Goal: Complete application form: Complete application form

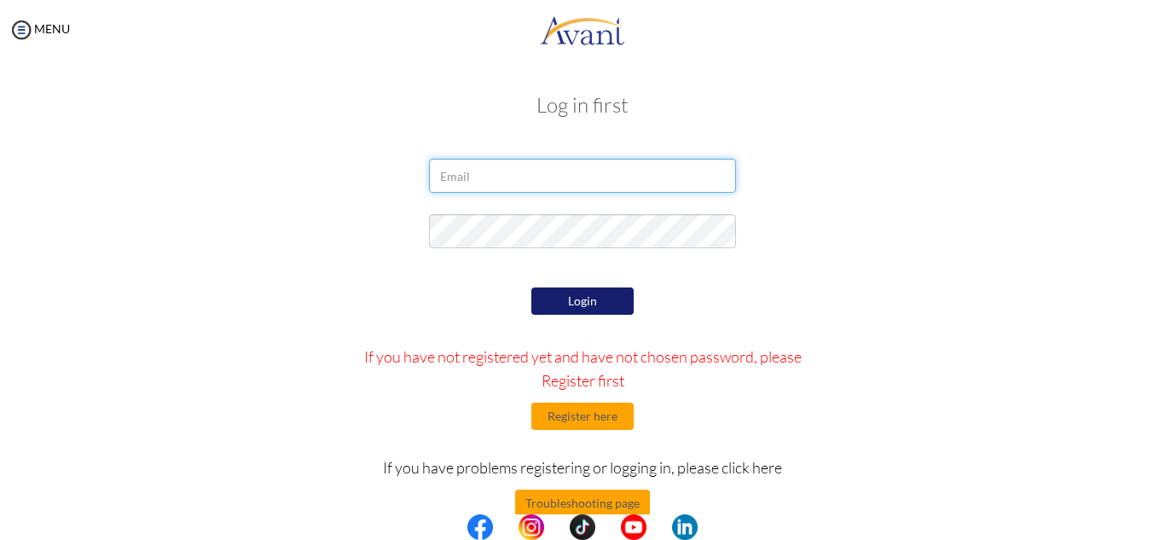
type input "[EMAIL_ADDRESS][DOMAIN_NAME]"
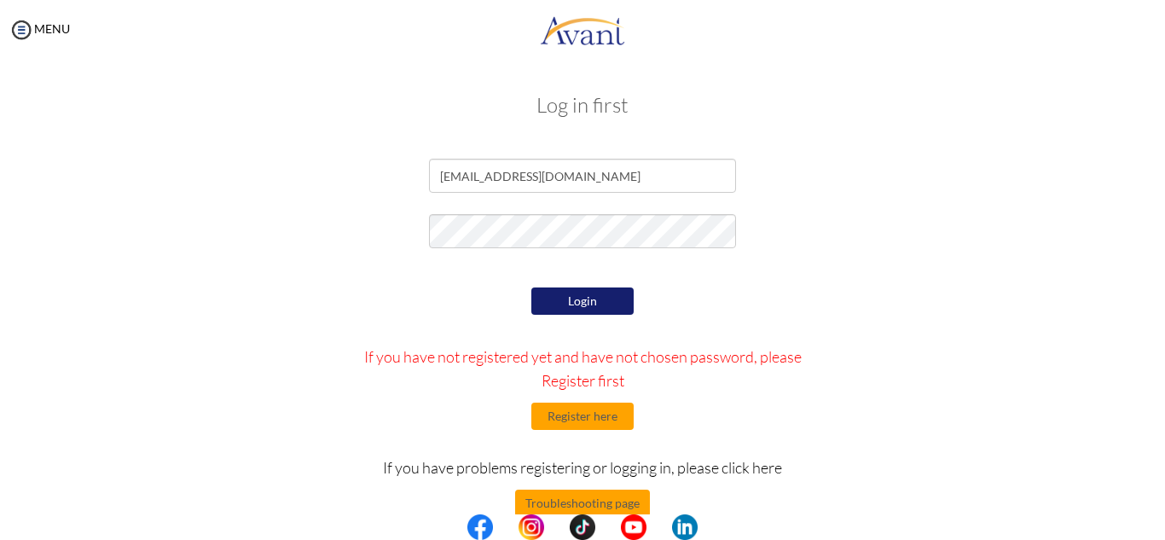
click at [580, 297] on button "Login" at bounding box center [582, 300] width 102 height 27
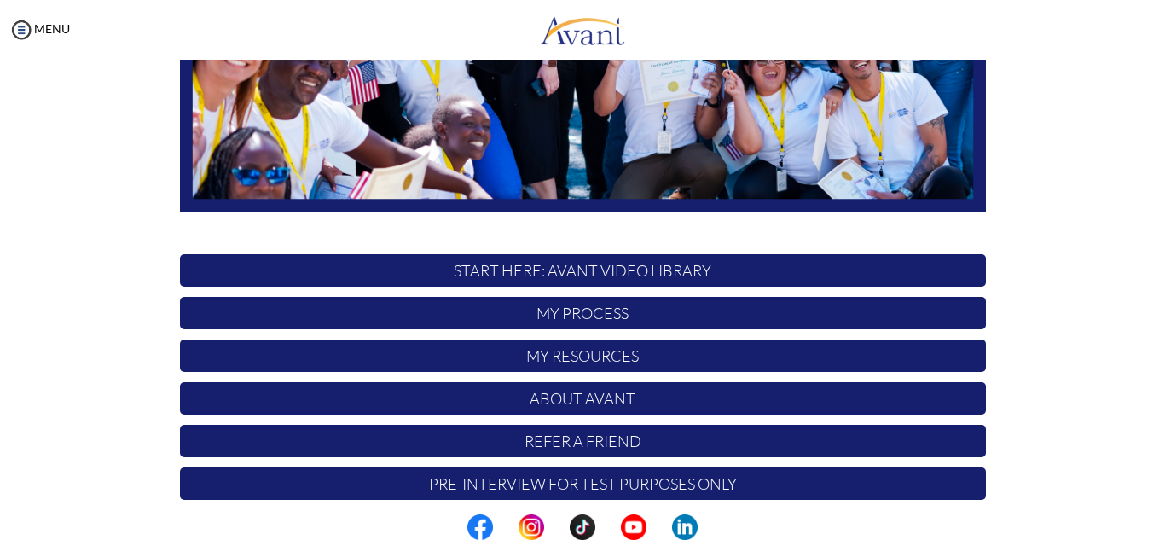
scroll to position [408, 0]
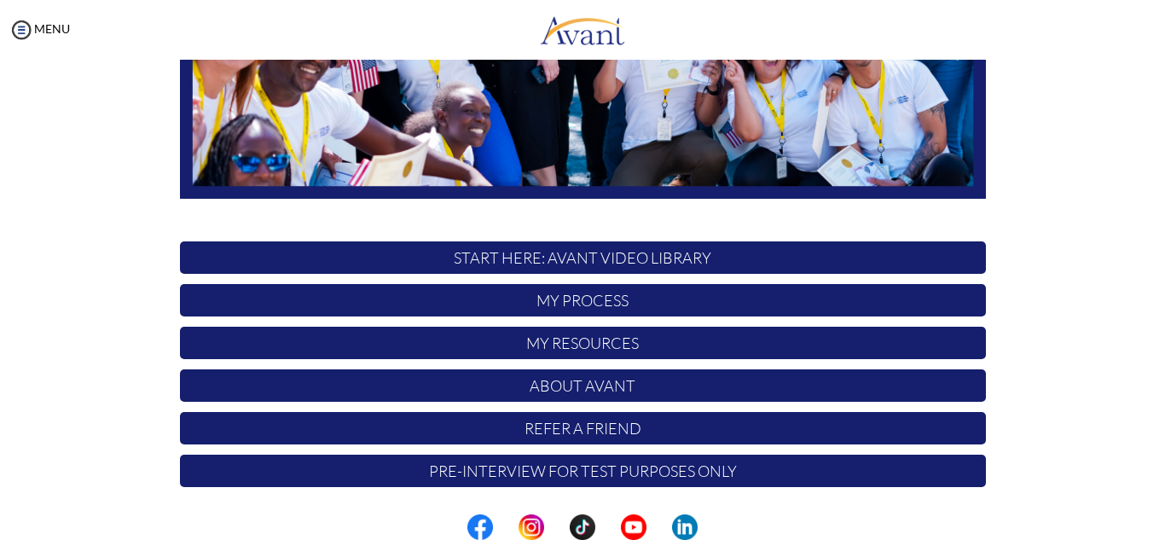
click at [603, 260] on p "START HERE: Avant Video Library" at bounding box center [583, 257] width 806 height 32
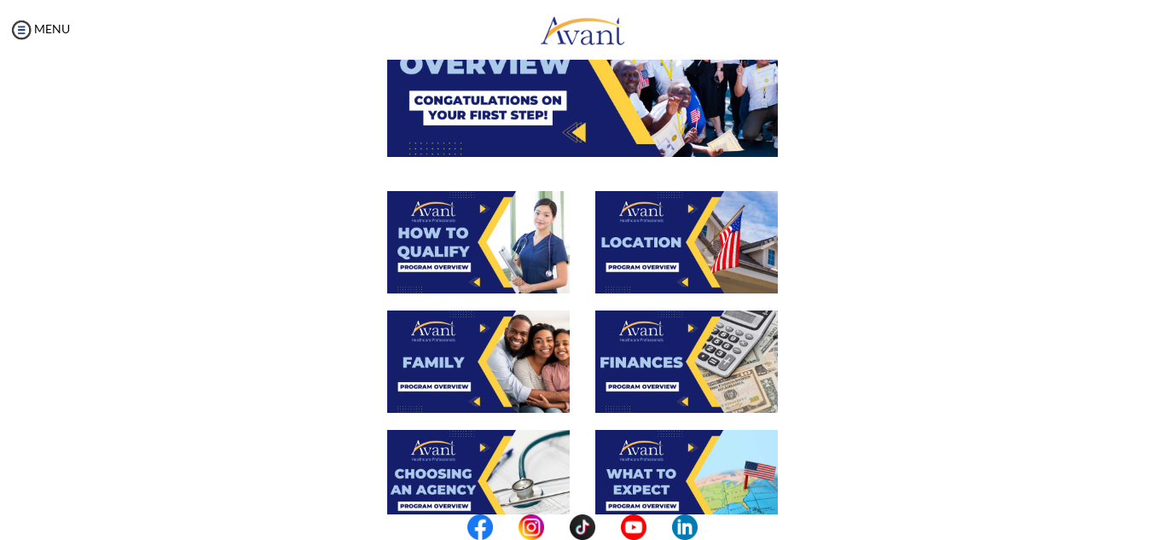
scroll to position [15, 0]
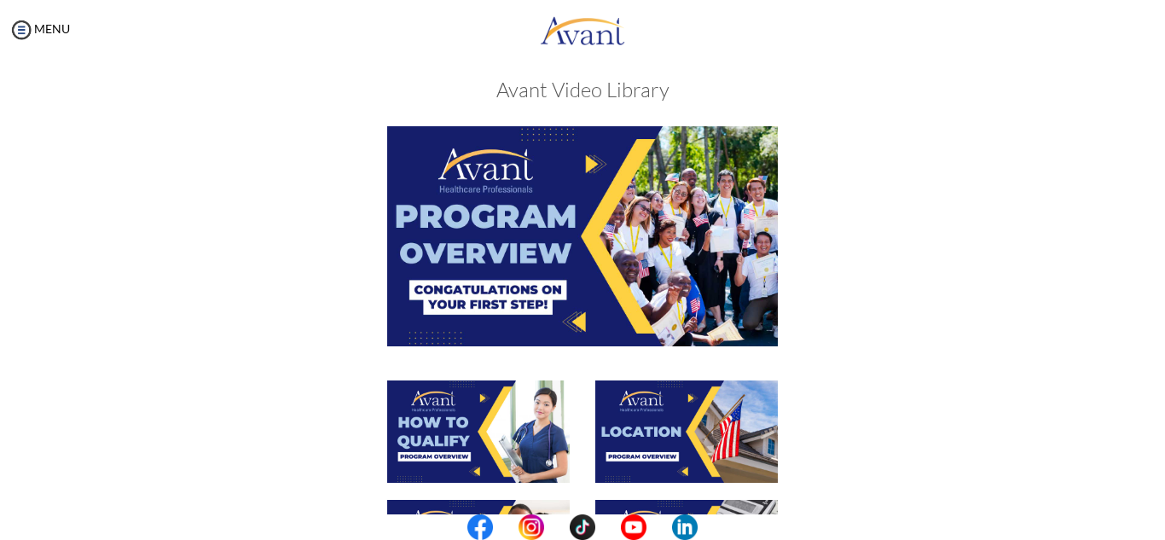
click at [535, 261] on img at bounding box center [582, 235] width 391 height 219
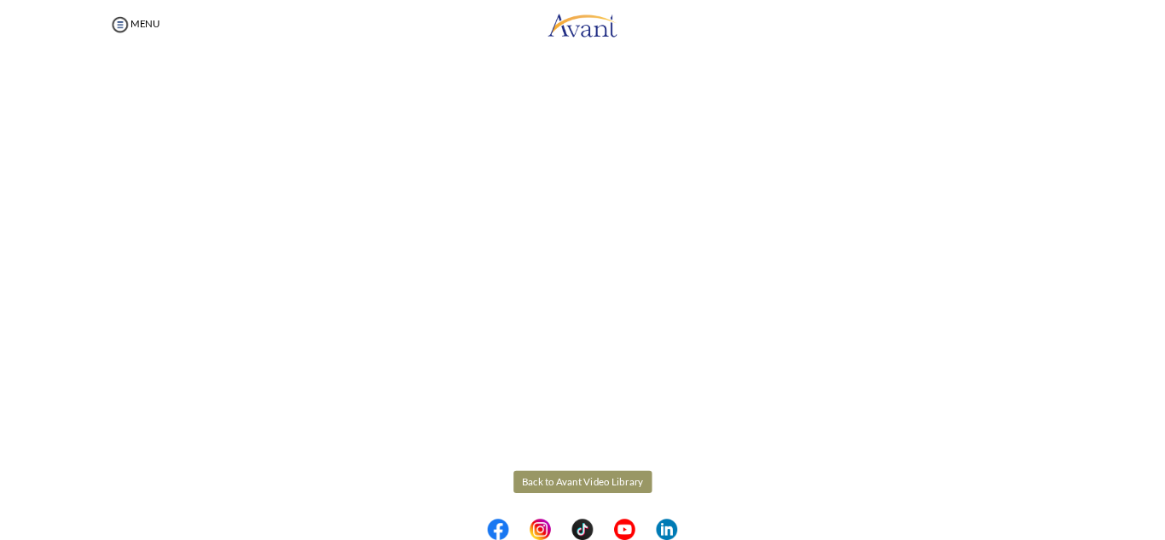
scroll to position [299, 0]
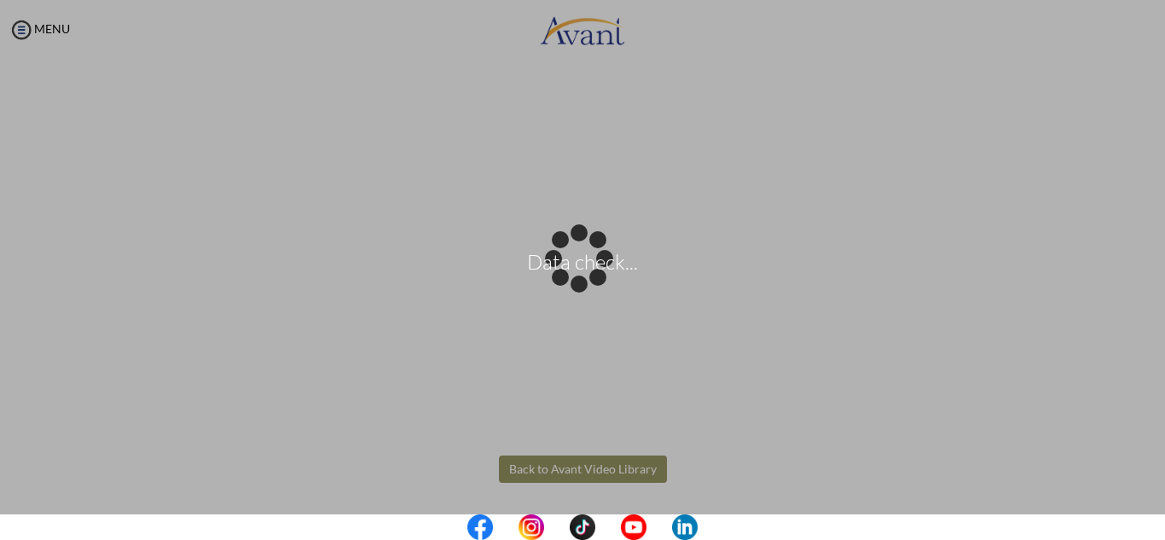
click at [575, 468] on body "Data check... Maintenance break. Please come back in 2 hours. MENU My Status Wh…" at bounding box center [582, 270] width 1165 height 540
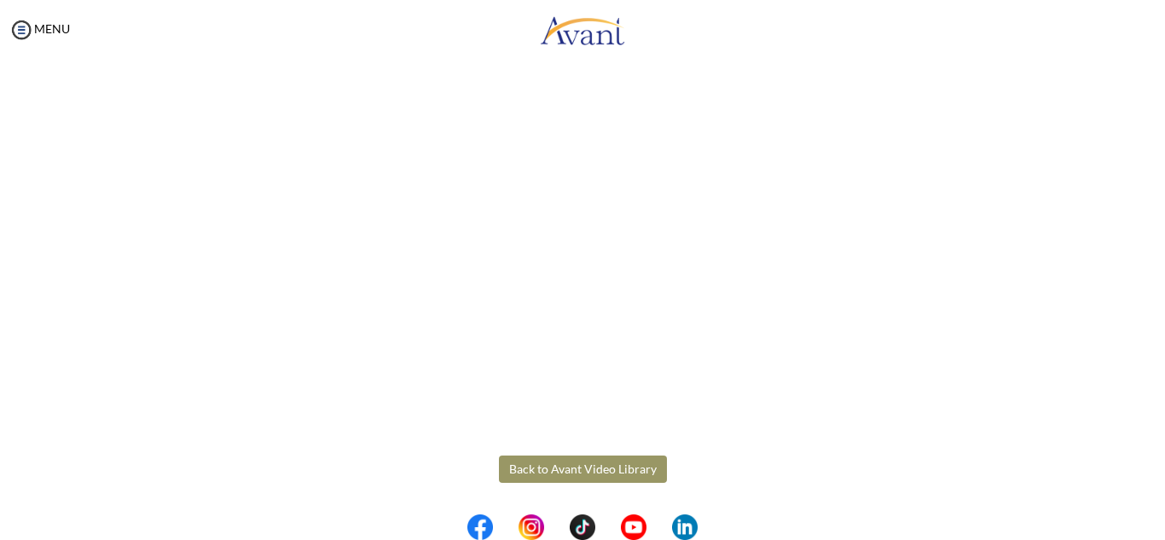
click at [575, 468] on button "Back to Avant Video Library" at bounding box center [583, 468] width 168 height 27
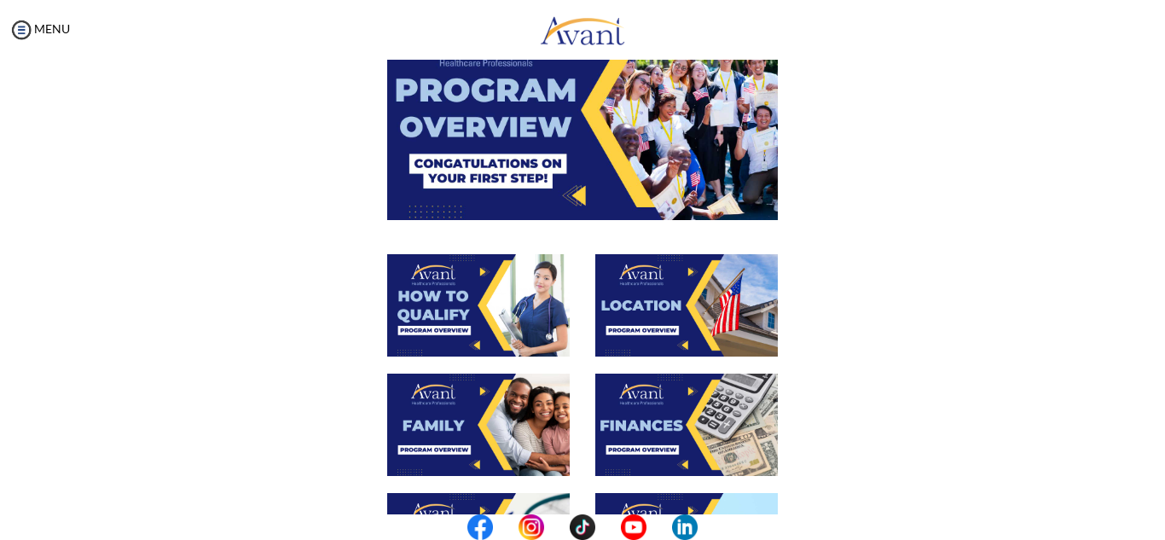
scroll to position [144, 0]
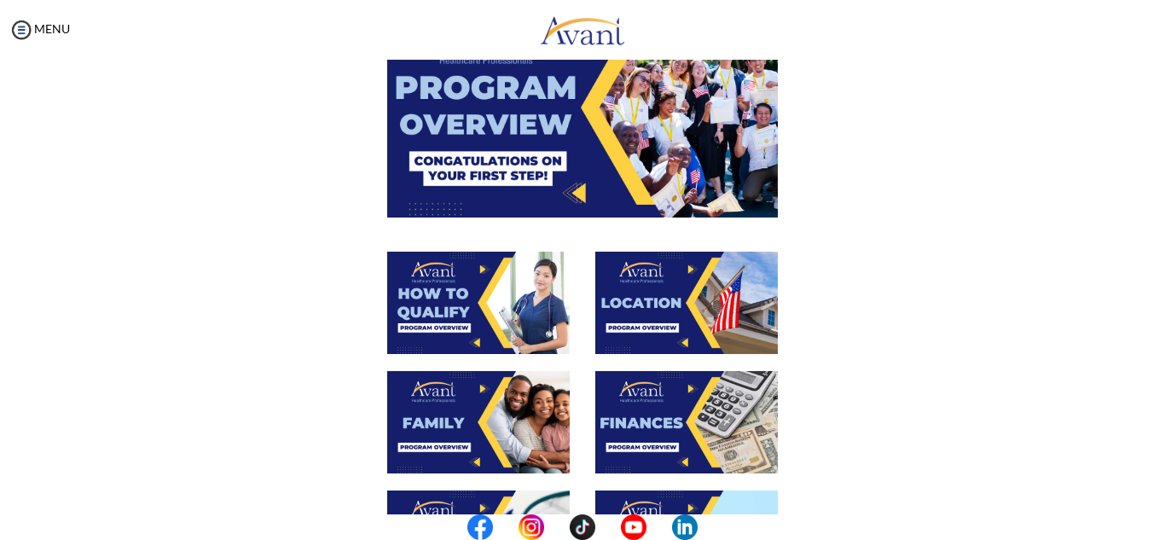
click at [453, 289] on img at bounding box center [478, 303] width 183 height 102
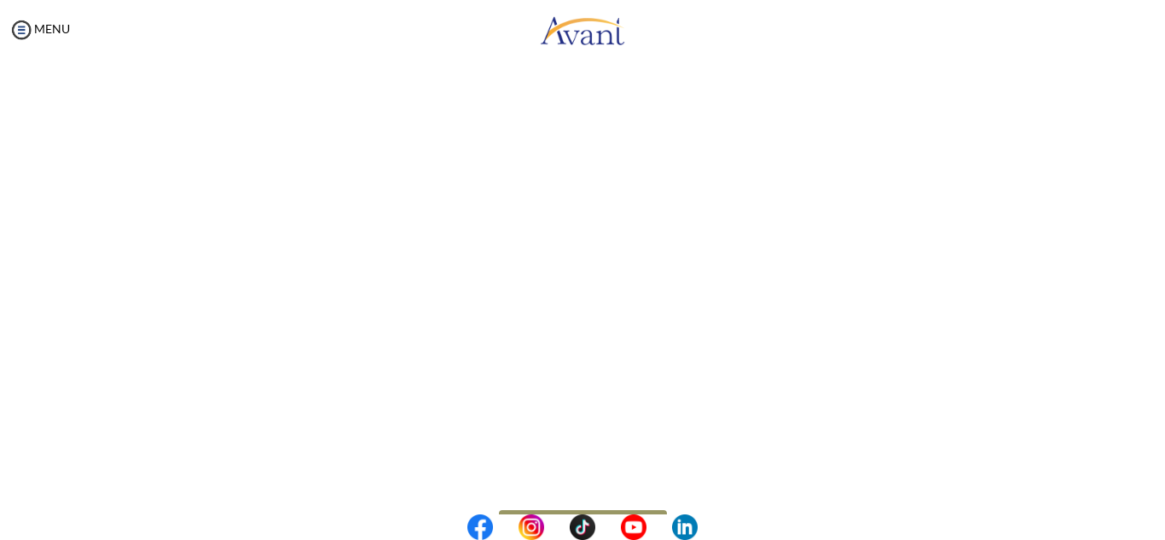
scroll to position [260, 0]
click at [593, 501] on body "Maintenance break. Please come back in 2 hours. MENU My Status What is the next…" at bounding box center [582, 270] width 1165 height 540
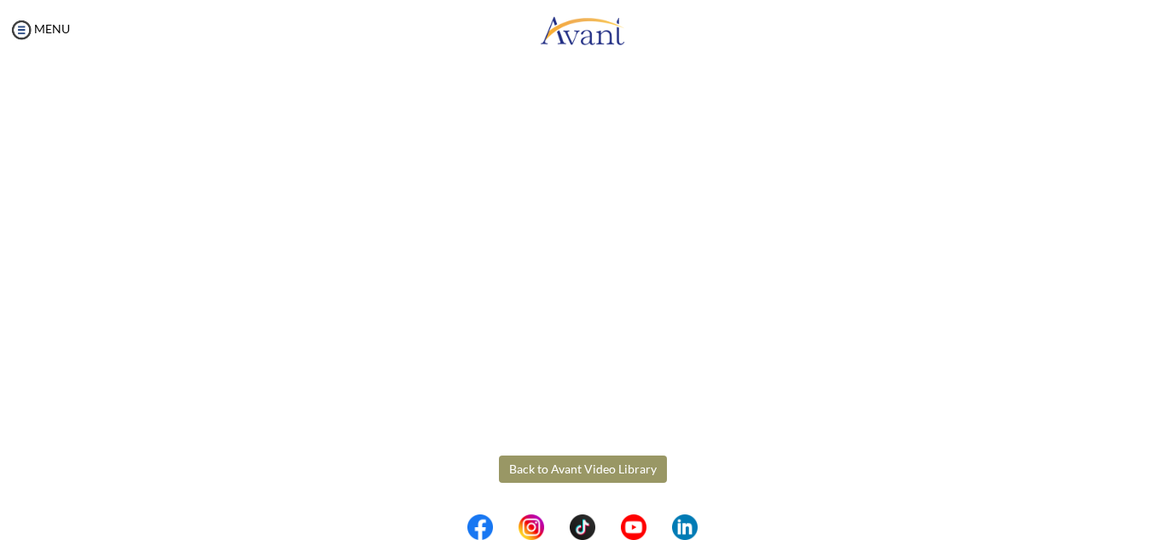
click at [607, 449] on div "How to Qualify Back to Avant Video Library" at bounding box center [583, 179] width 998 height 805
click at [605, 465] on button "Back to Avant Video Library" at bounding box center [583, 468] width 168 height 27
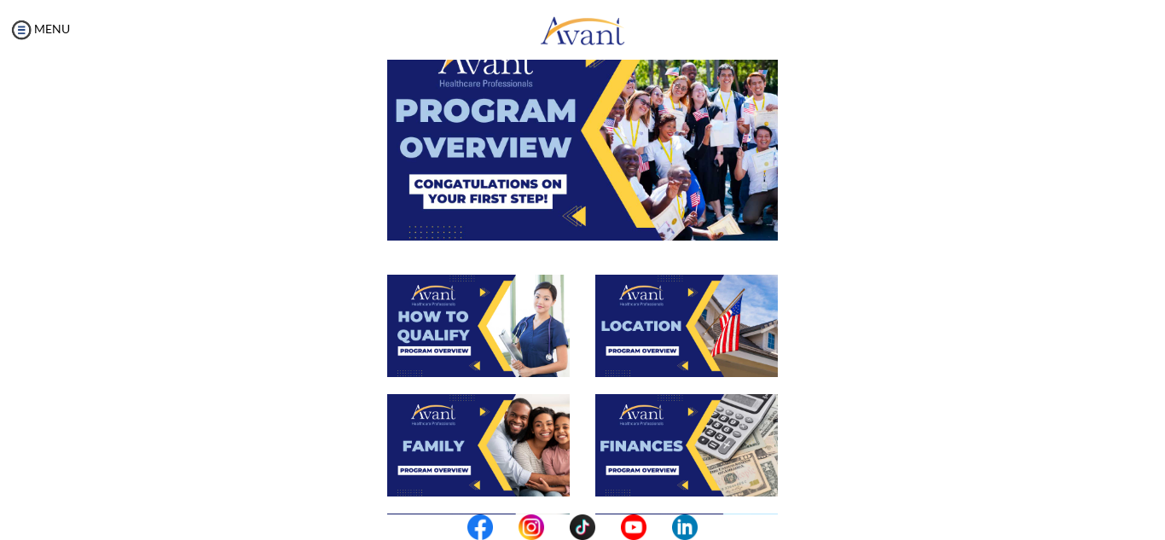
scroll to position [119, 0]
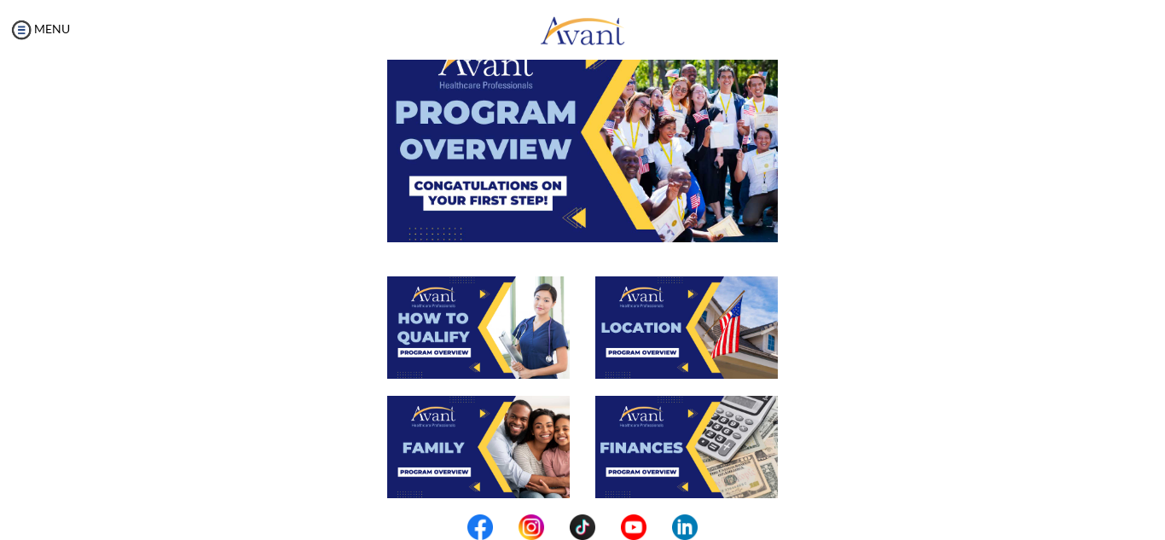
click at [724, 312] on img at bounding box center [686, 327] width 183 height 102
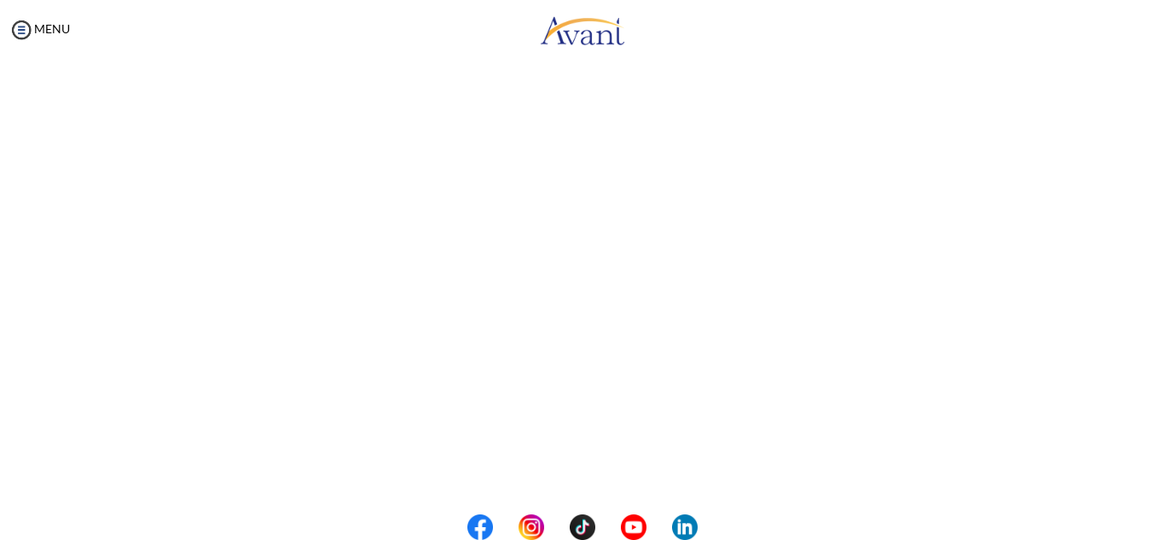
scroll to position [299, 0]
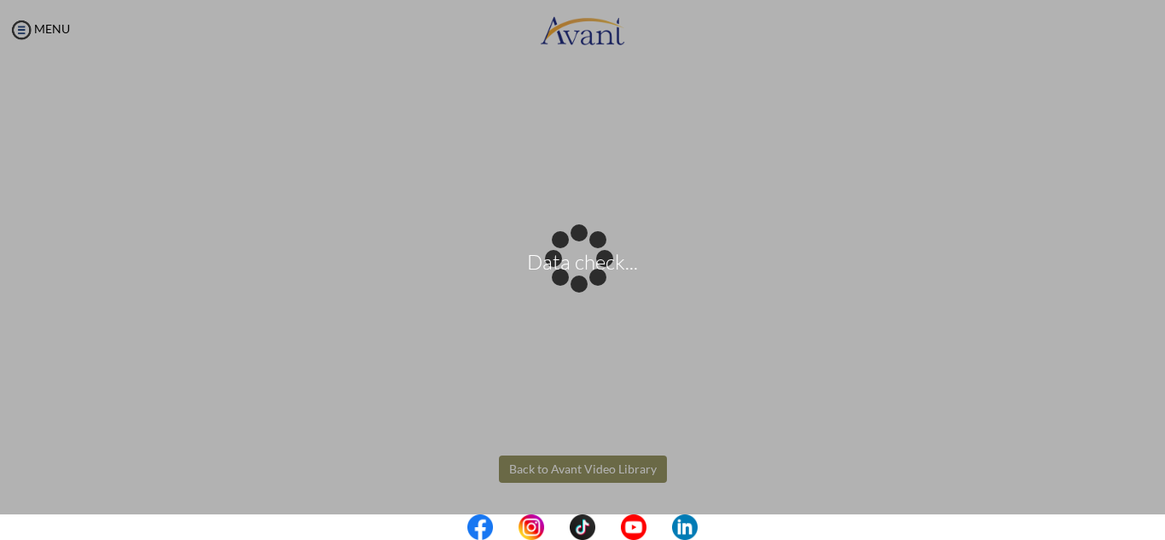
click at [617, 468] on body "Data check... Maintenance break. Please come back in 2 hours. MENU My Status Wh…" at bounding box center [582, 270] width 1165 height 540
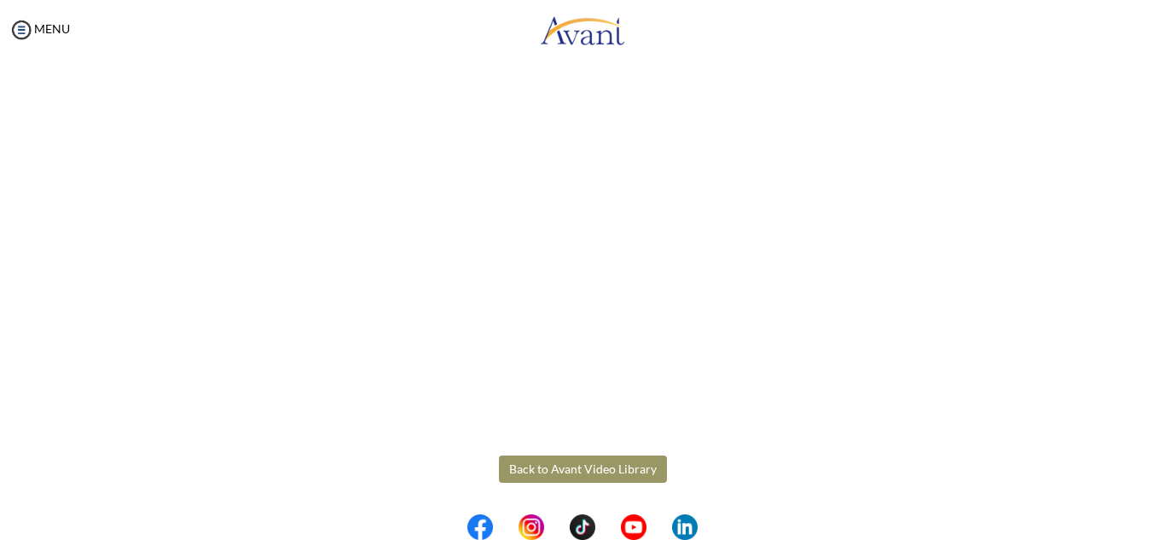
click at [617, 468] on button "Back to Avant Video Library" at bounding box center [583, 468] width 168 height 27
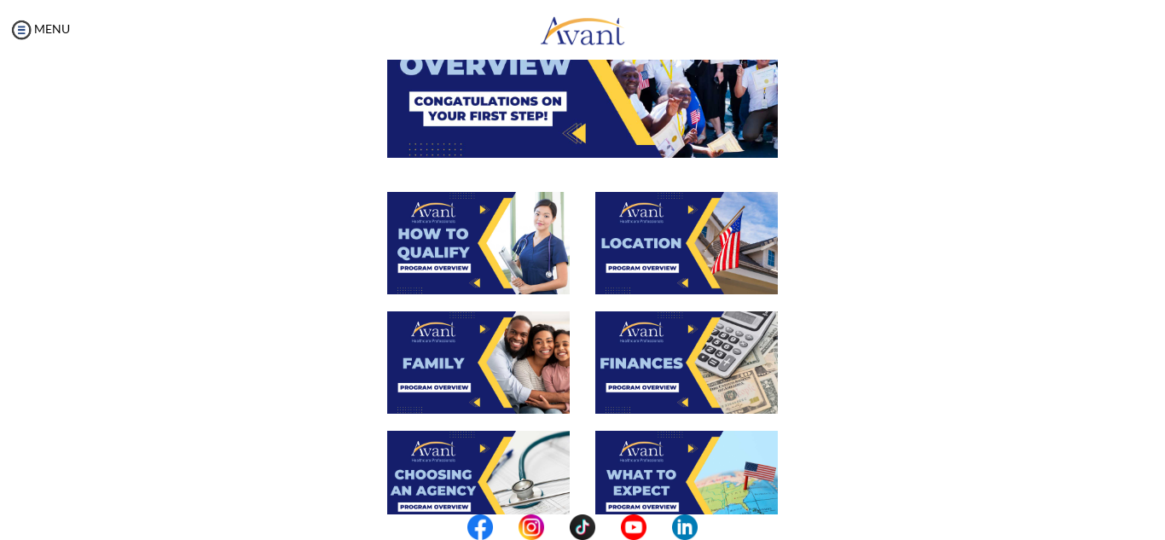
scroll to position [206, 0]
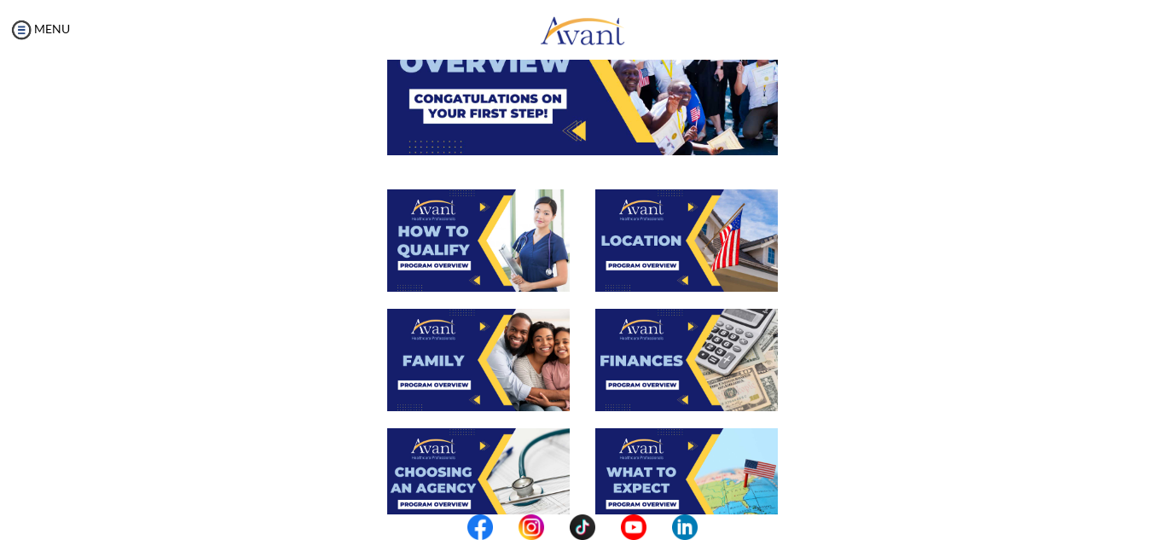
click at [465, 361] on img at bounding box center [478, 360] width 183 height 102
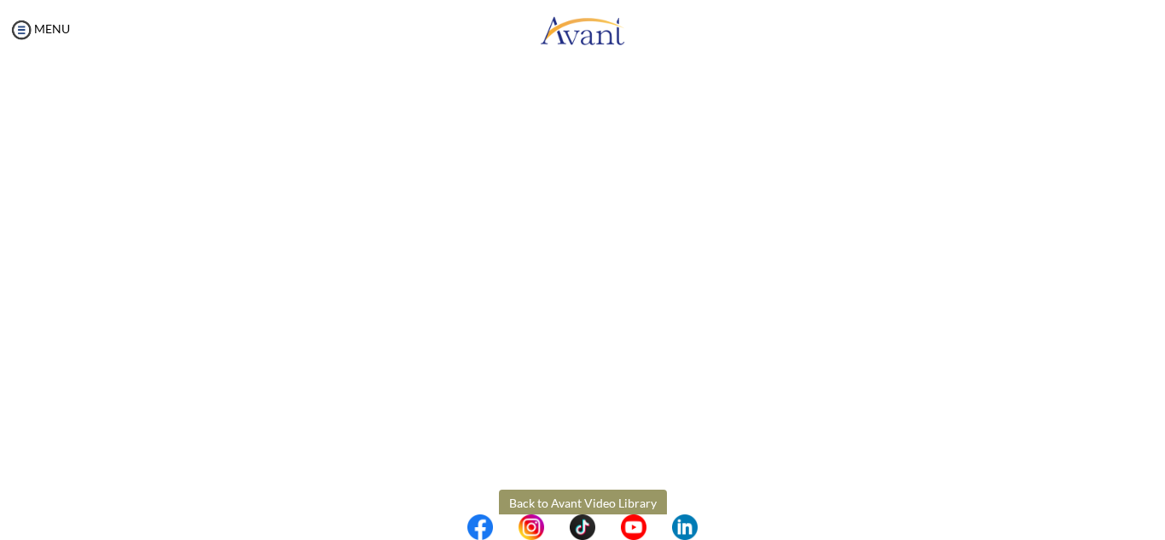
scroll to position [463, 0]
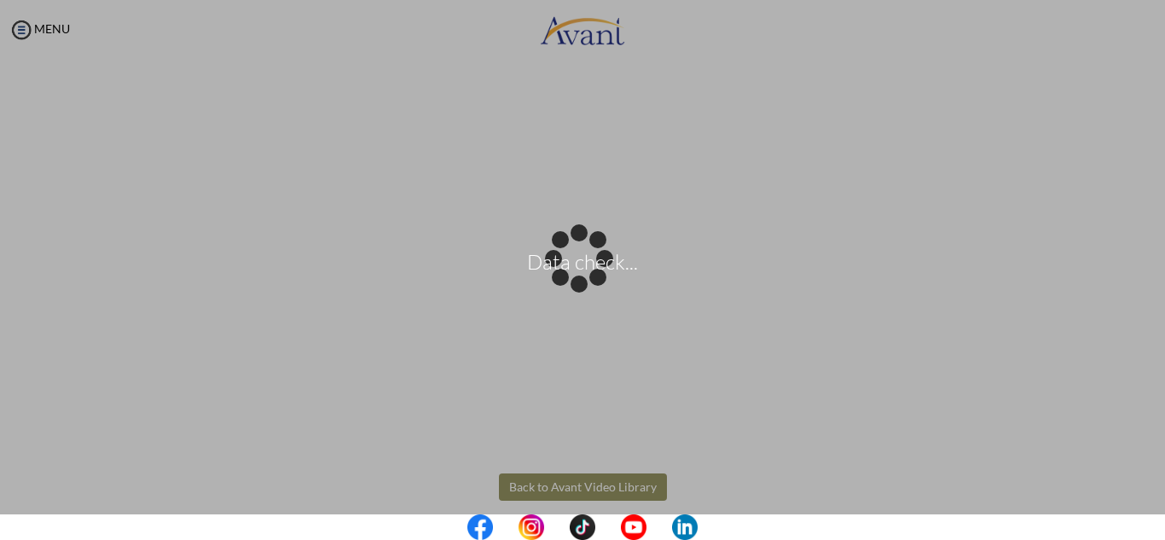
click at [594, 488] on body "Data check... Maintenance break. Please come back in 2 hours. MENU My Status Wh…" at bounding box center [582, 270] width 1165 height 540
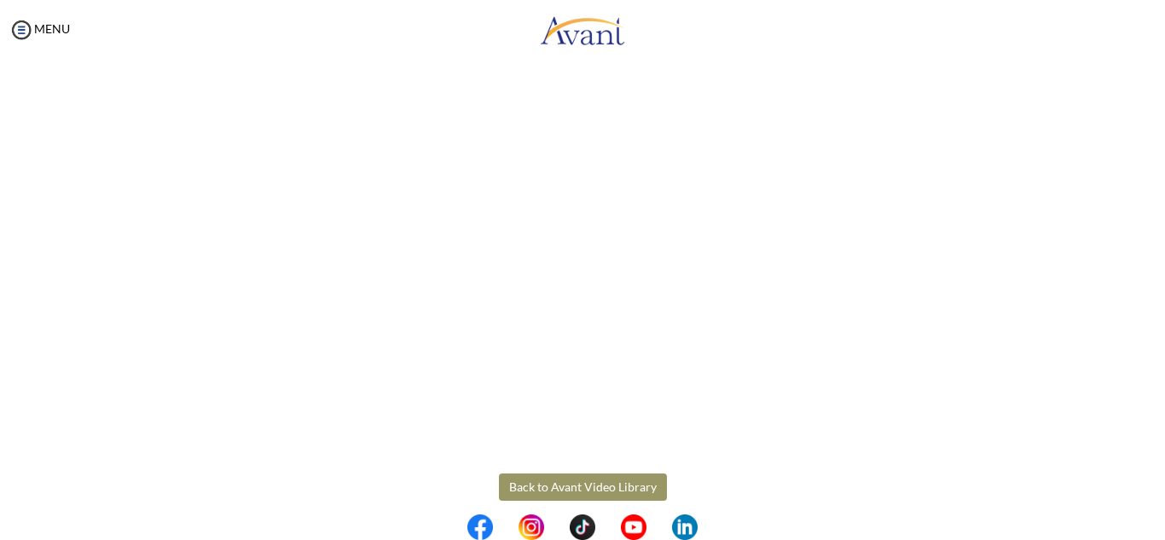
click at [594, 488] on button "Back to Avant Video Library" at bounding box center [583, 486] width 168 height 27
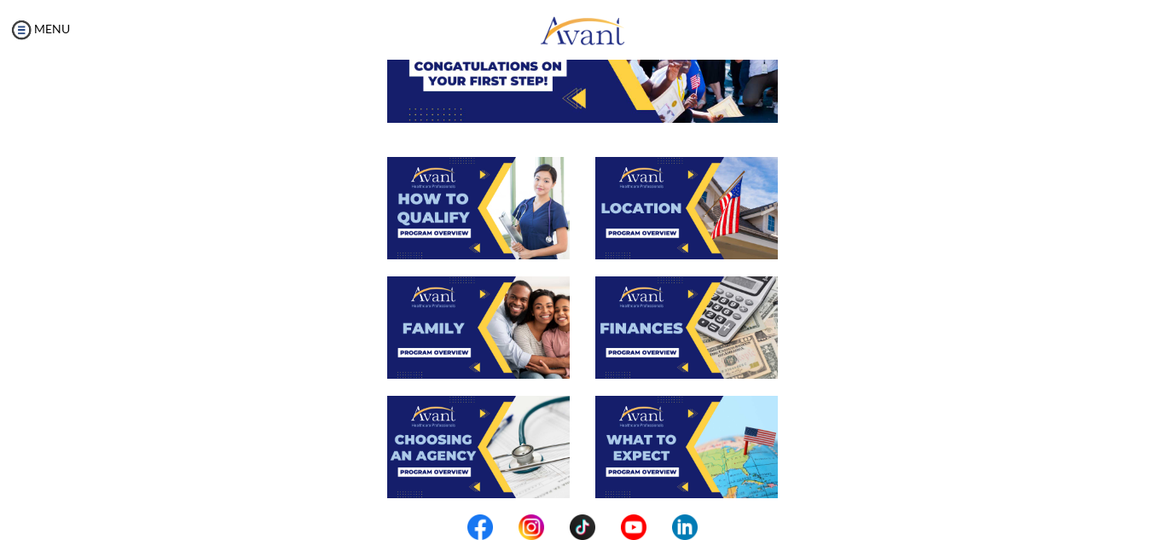
scroll to position [264, 0]
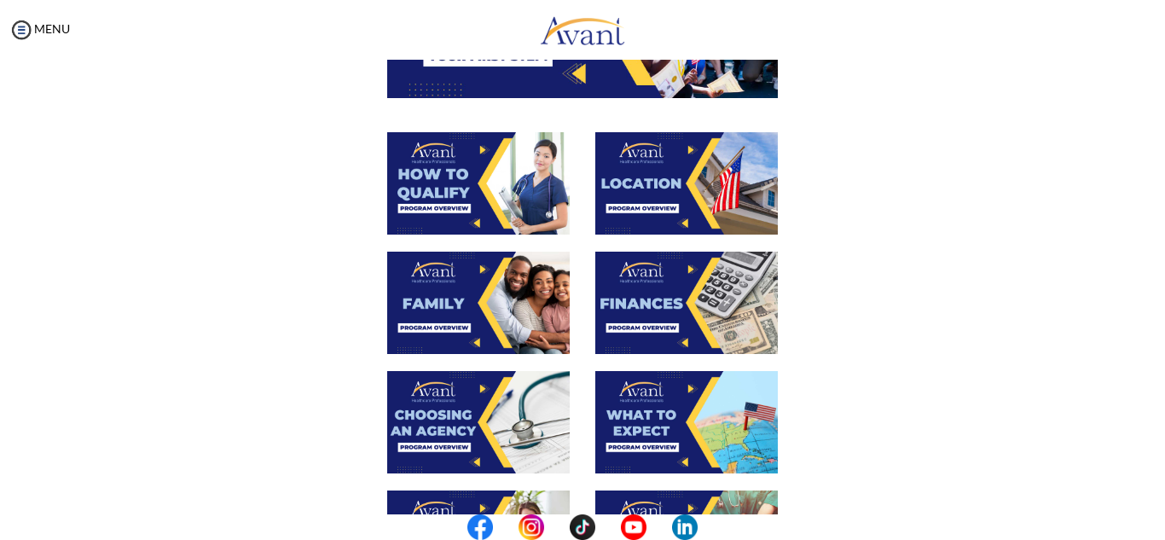
click at [696, 305] on img at bounding box center [686, 303] width 183 height 102
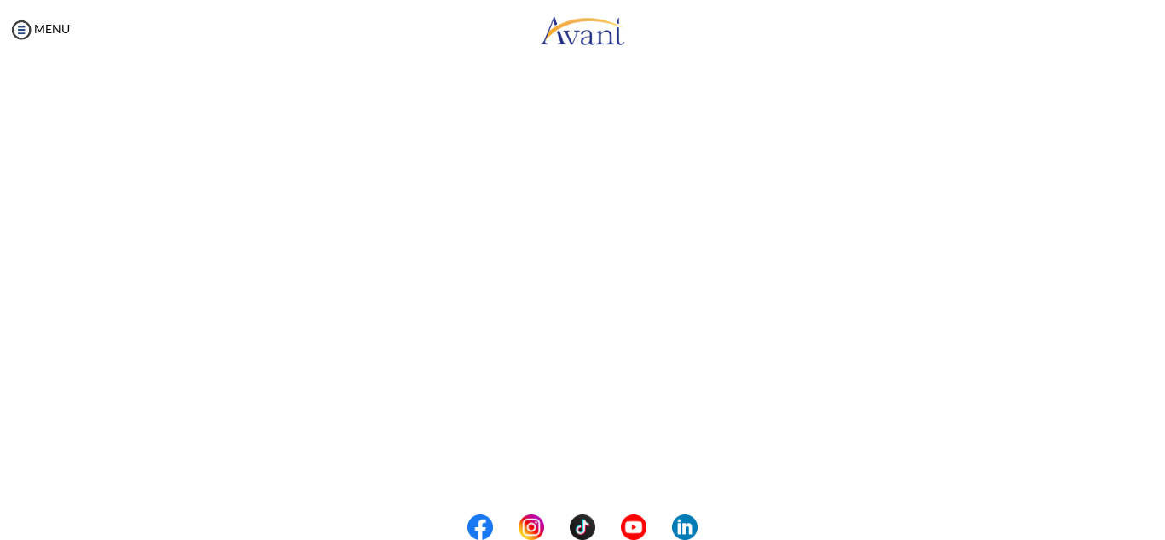
scroll to position [299, 0]
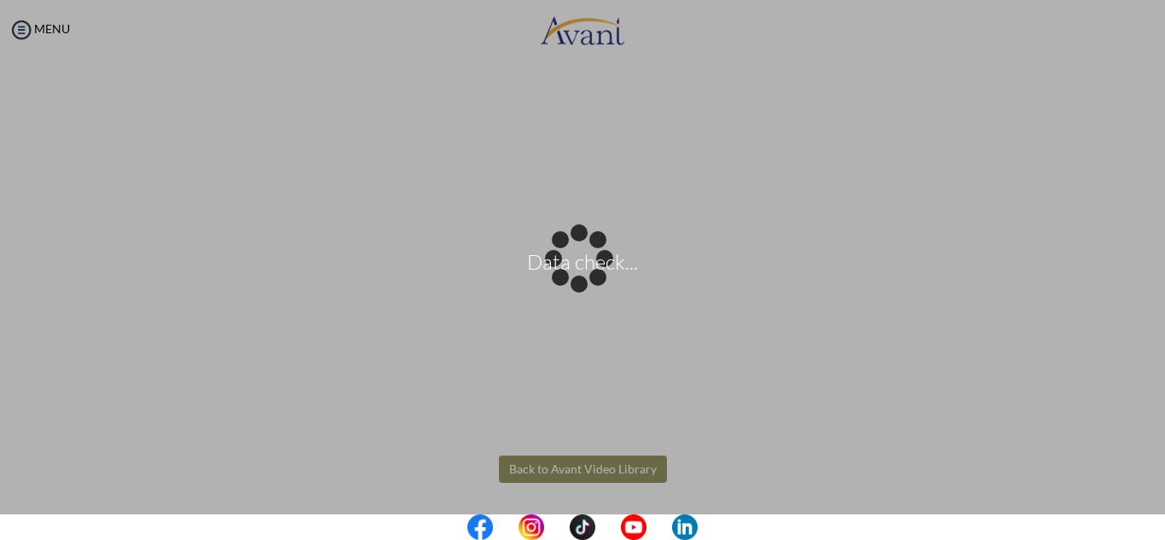
click at [570, 467] on body "Data check... Maintenance break. Please come back in 2 hours. MENU My Status Wh…" at bounding box center [582, 270] width 1165 height 540
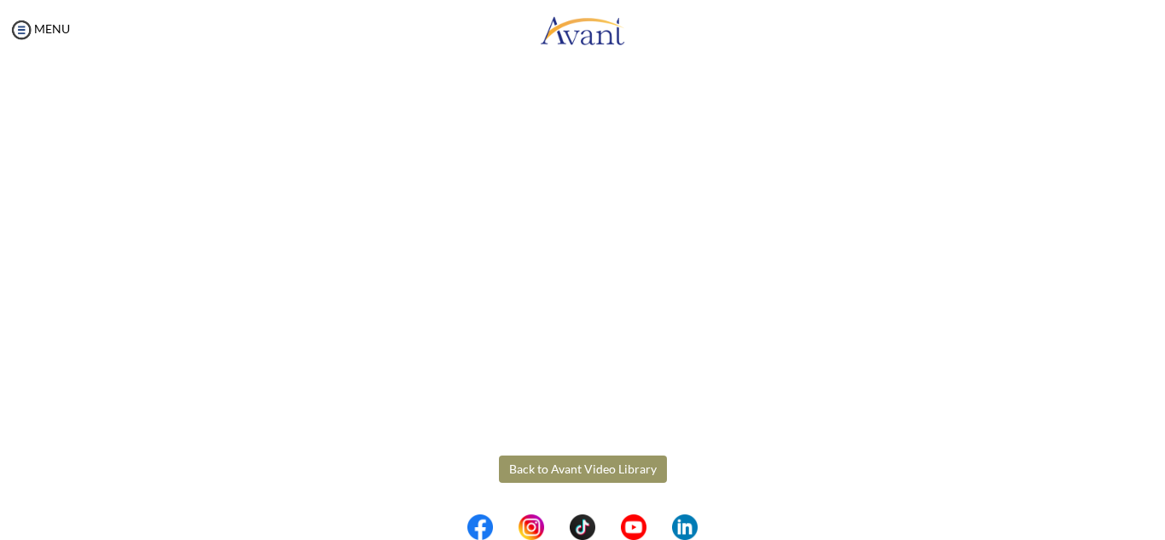
click at [570, 467] on button "Back to Avant Video Library" at bounding box center [583, 468] width 168 height 27
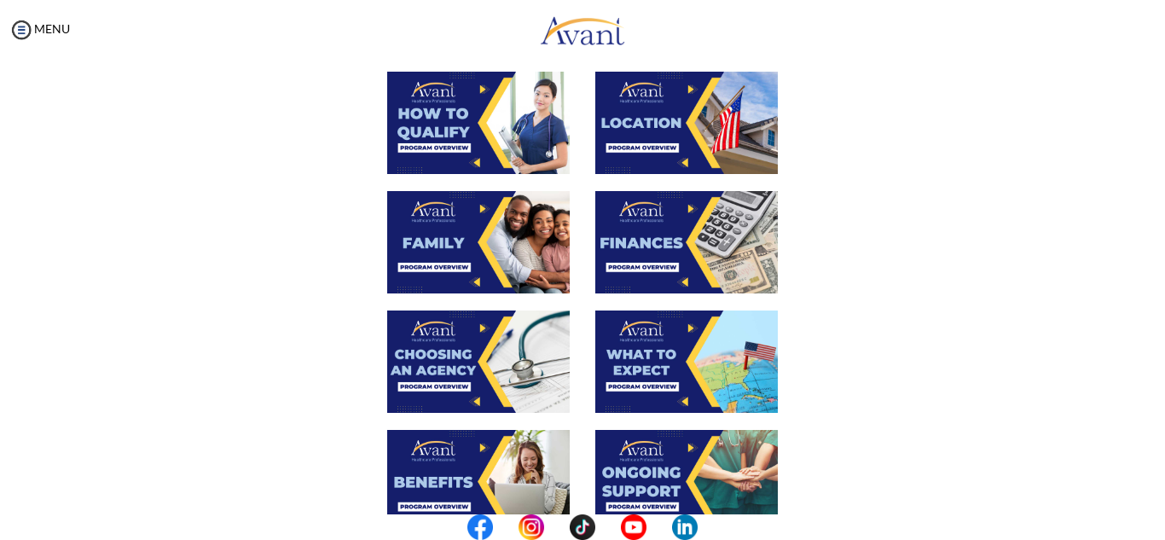
scroll to position [328, 0]
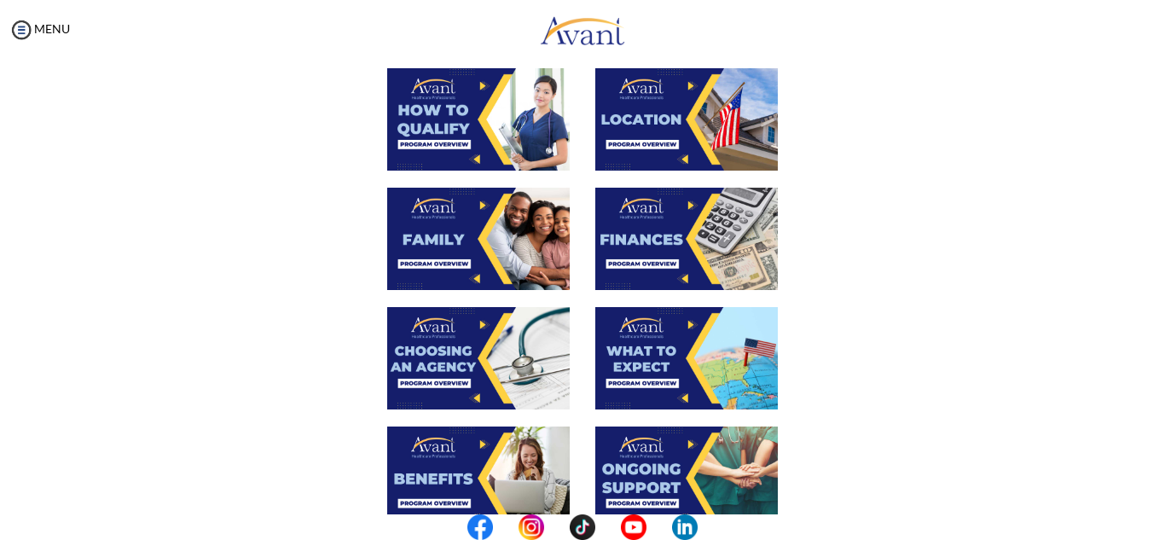
click at [472, 374] on img at bounding box center [478, 358] width 183 height 102
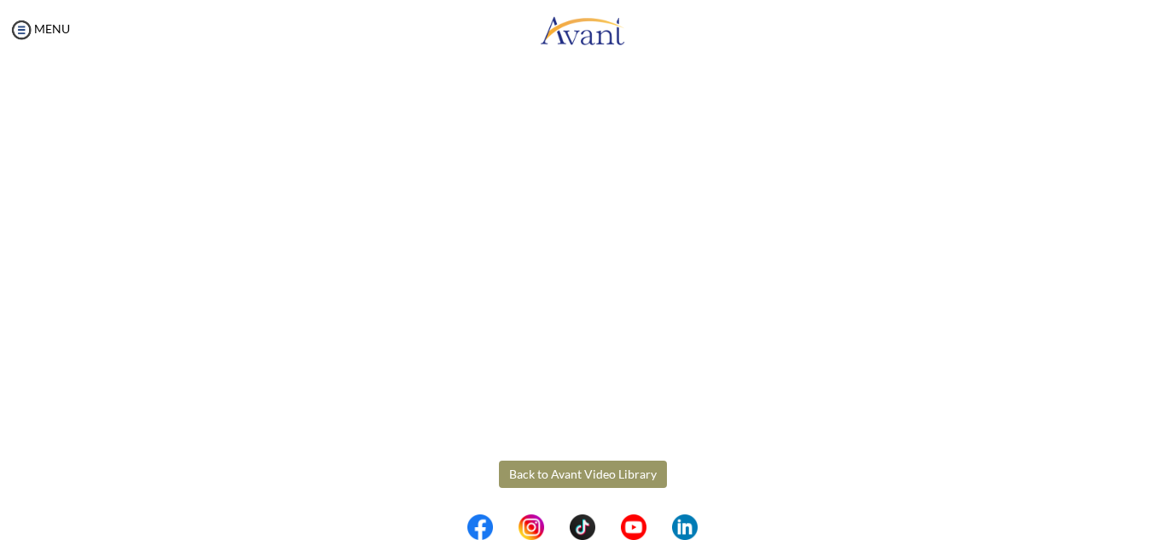
scroll to position [481, 0]
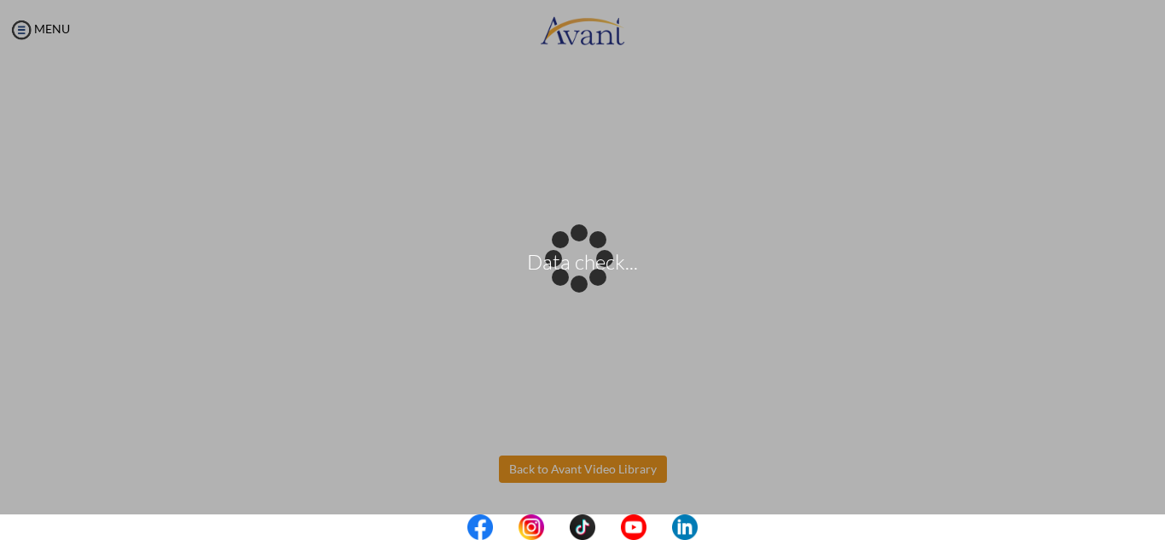
click at [577, 459] on body "Data check... Maintenance break. Please come back in 2 hours. MENU My Status Wh…" at bounding box center [582, 270] width 1165 height 540
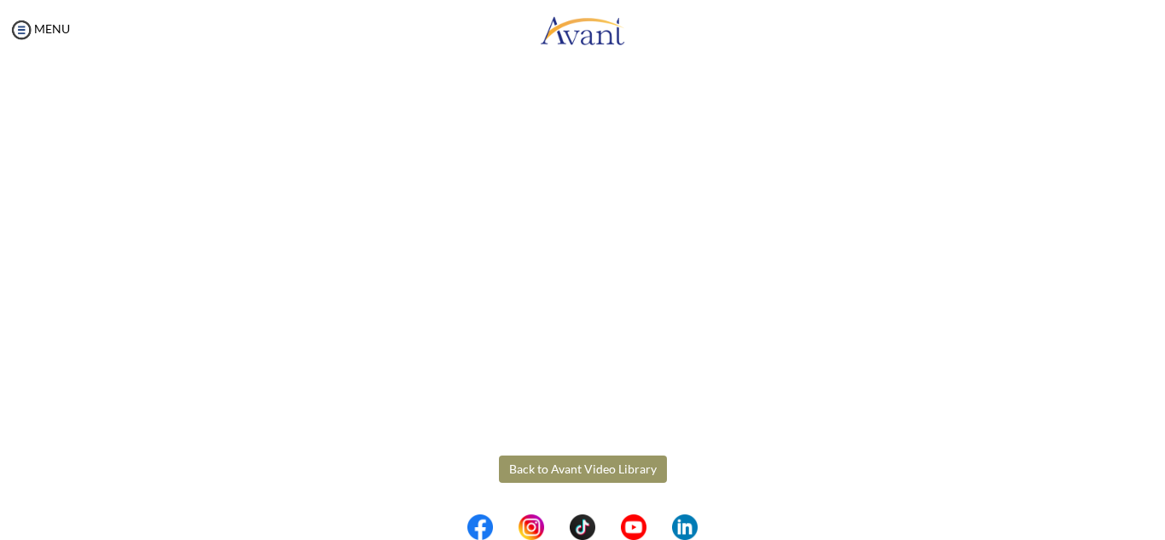
click at [577, 467] on button "Back to Avant Video Library" at bounding box center [583, 468] width 168 height 27
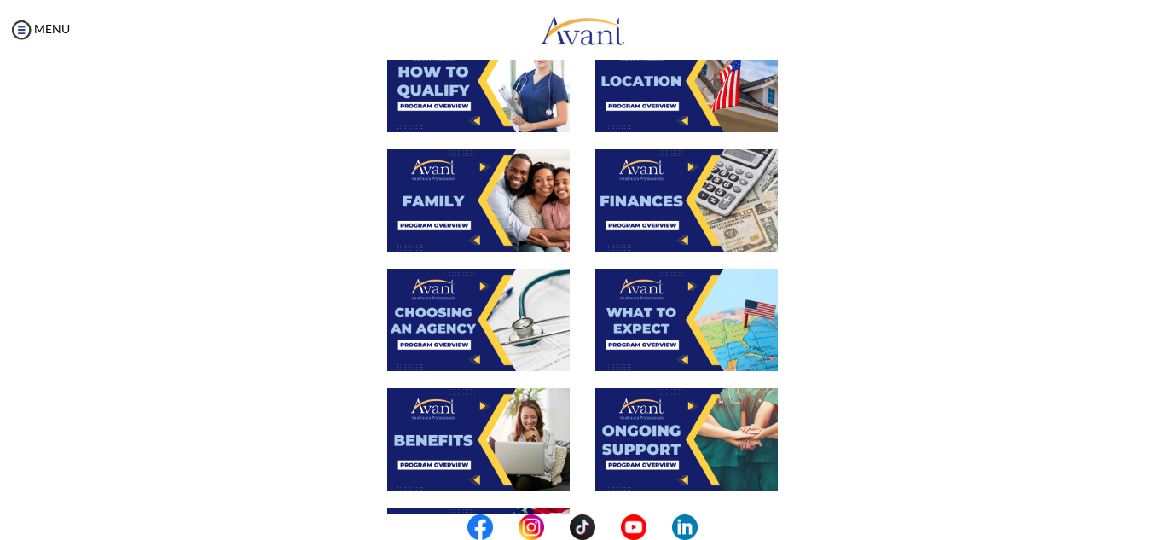
scroll to position [368, 0]
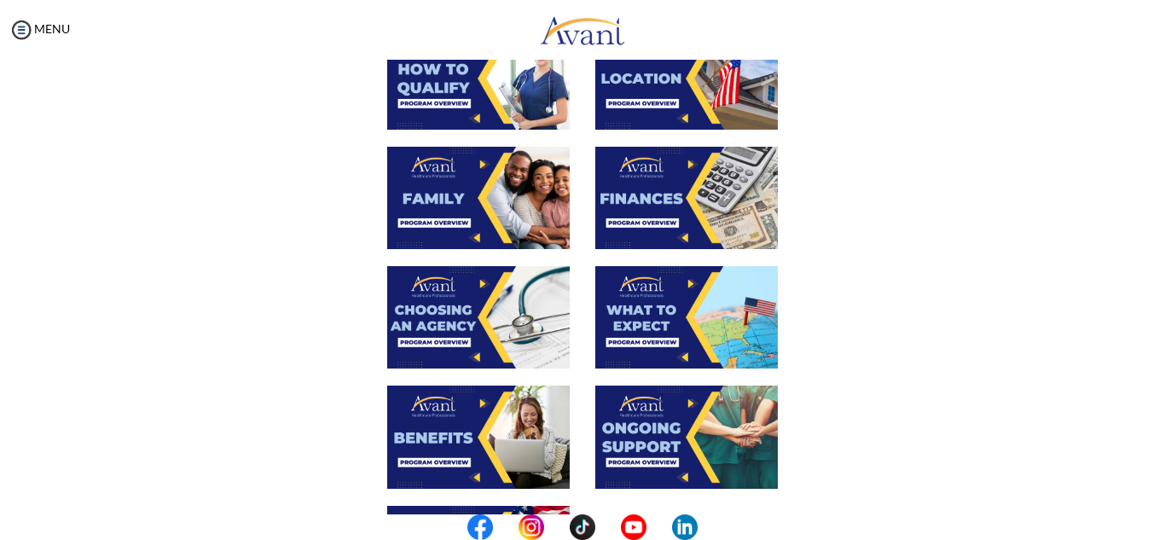
click at [692, 351] on img at bounding box center [686, 317] width 183 height 102
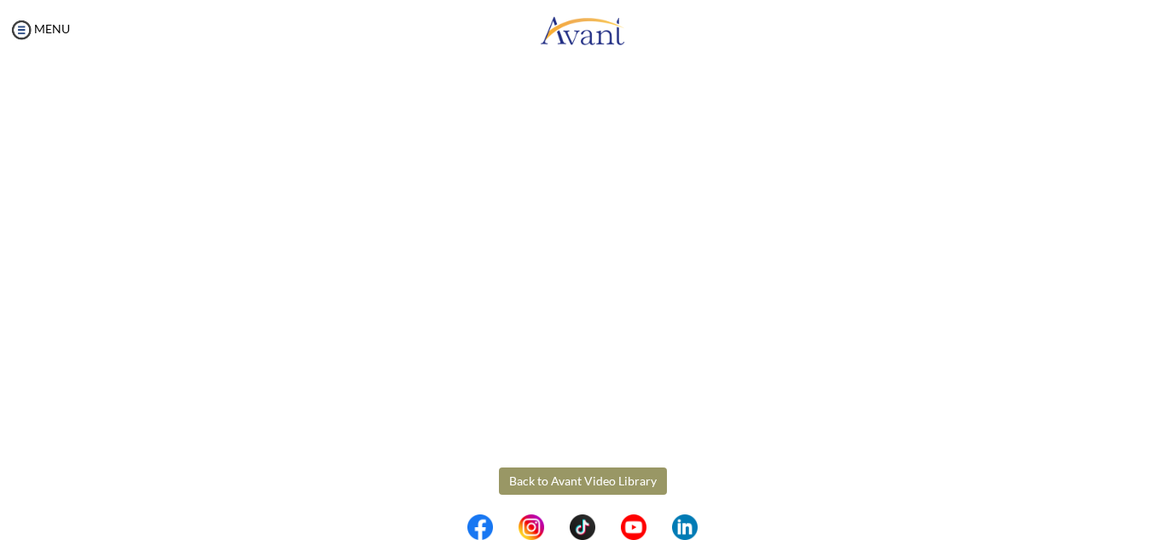
scroll to position [481, 0]
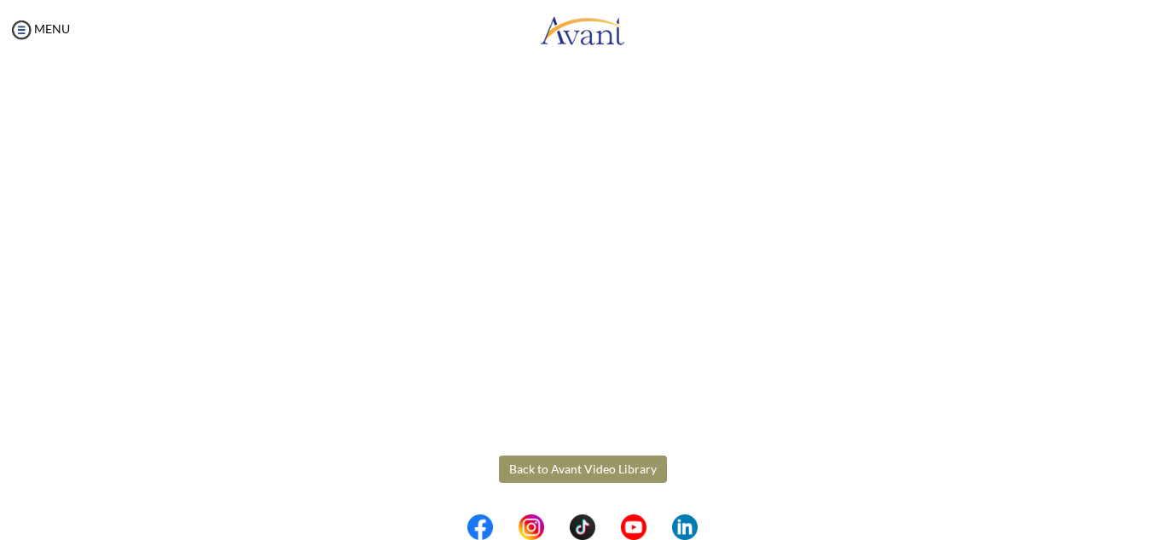
click at [583, 472] on body "Maintenance break. Please come back in 2 hours. MENU My Status What is the next…" at bounding box center [582, 270] width 1165 height 540
click at [607, 472] on button "Back to Avant Video Library" at bounding box center [583, 468] width 168 height 27
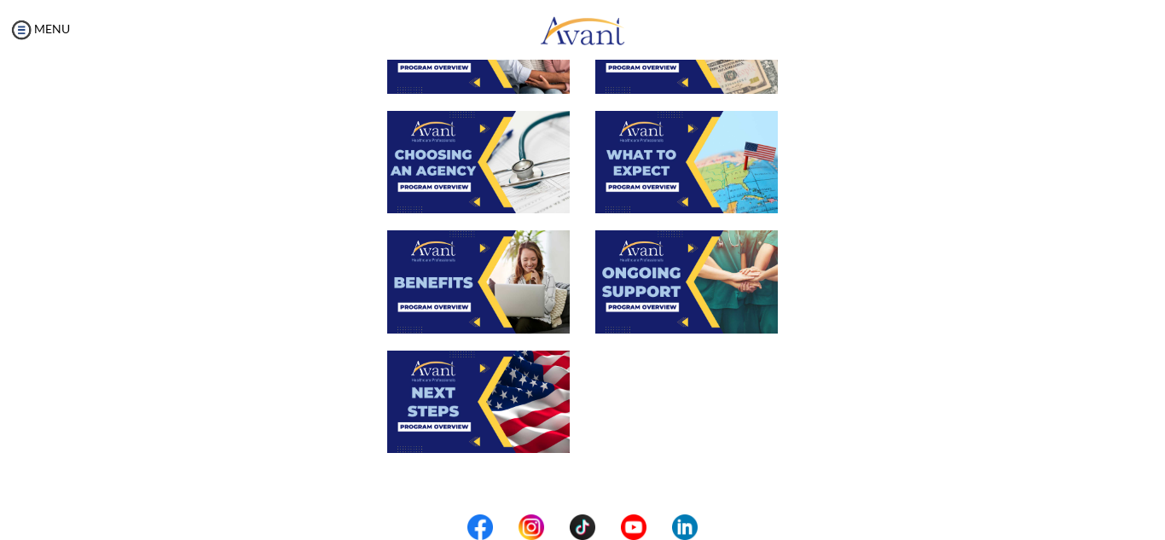
scroll to position [525, 0]
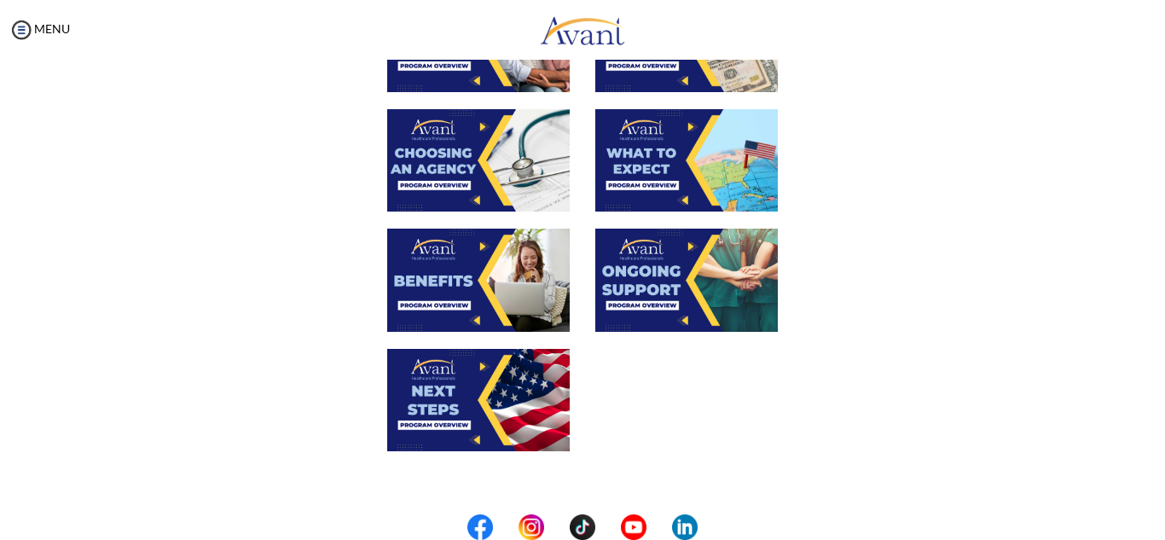
click at [487, 289] on img at bounding box center [478, 280] width 183 height 102
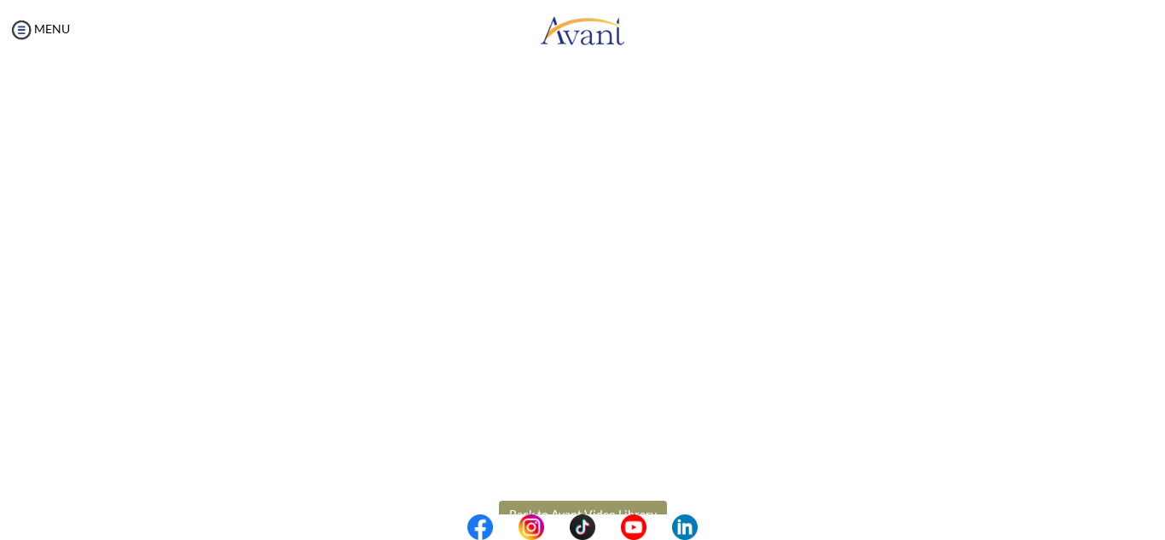
scroll to position [481, 0]
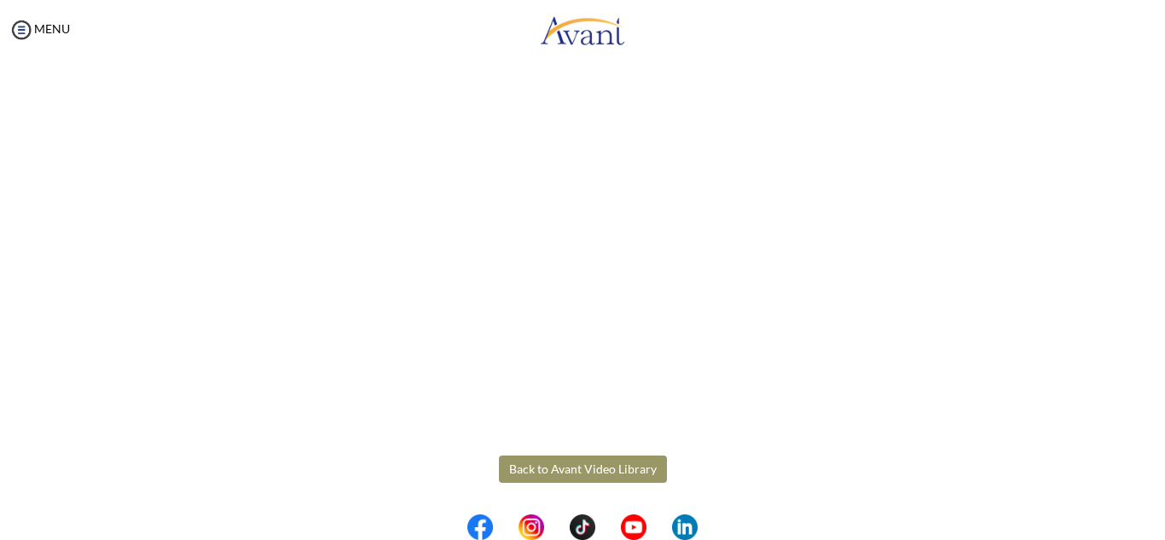
click at [538, 472] on body "Maintenance break. Please come back in 2 hours. MENU My Status What is the next…" at bounding box center [582, 270] width 1165 height 540
click at [553, 479] on button "Back to Avant Video Library" at bounding box center [583, 468] width 168 height 27
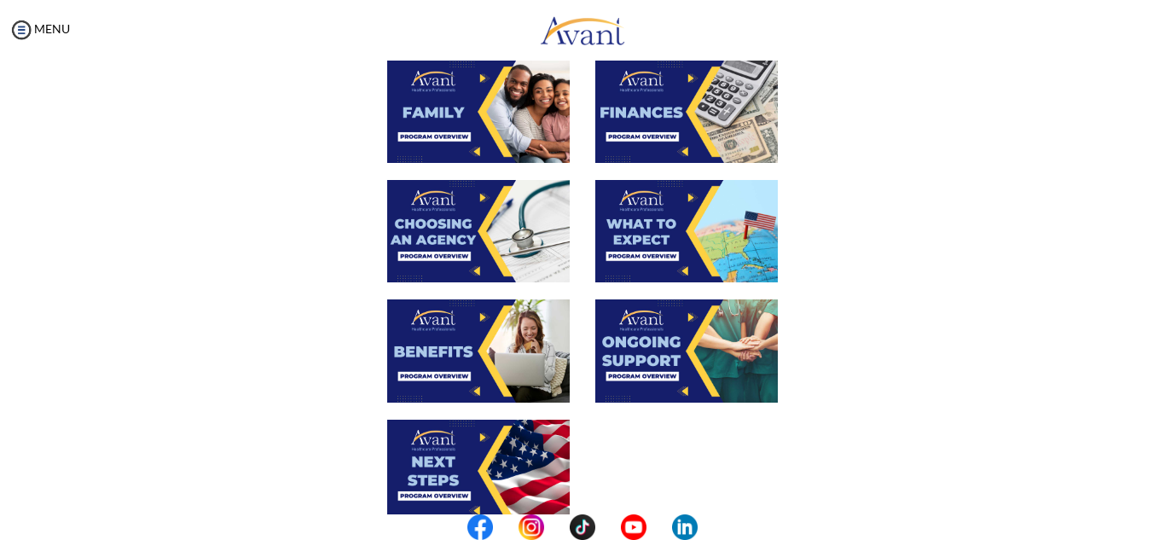
scroll to position [461, 0]
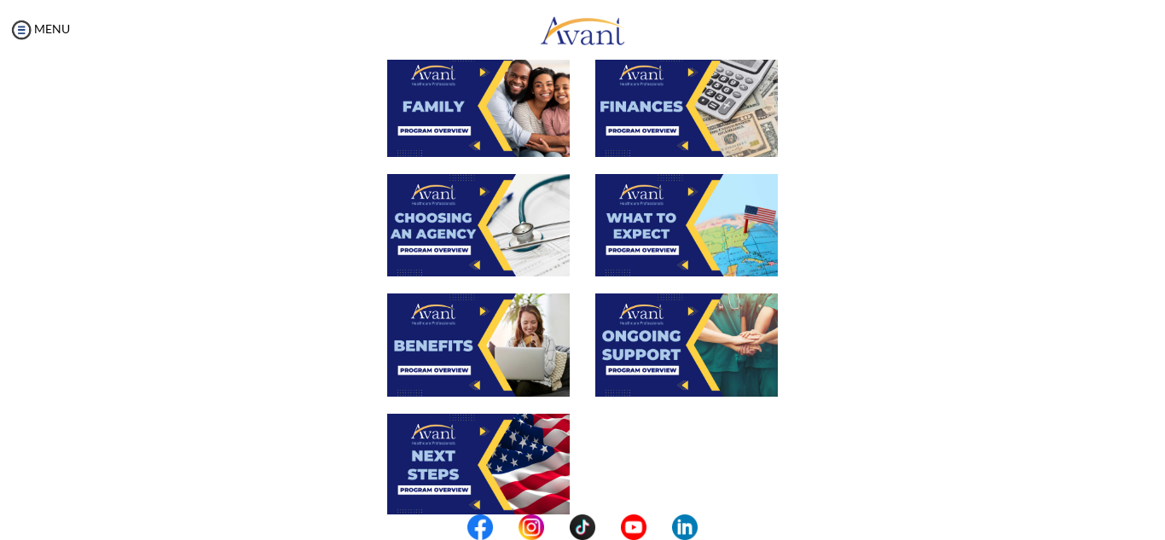
click at [658, 367] on img at bounding box center [686, 344] width 183 height 102
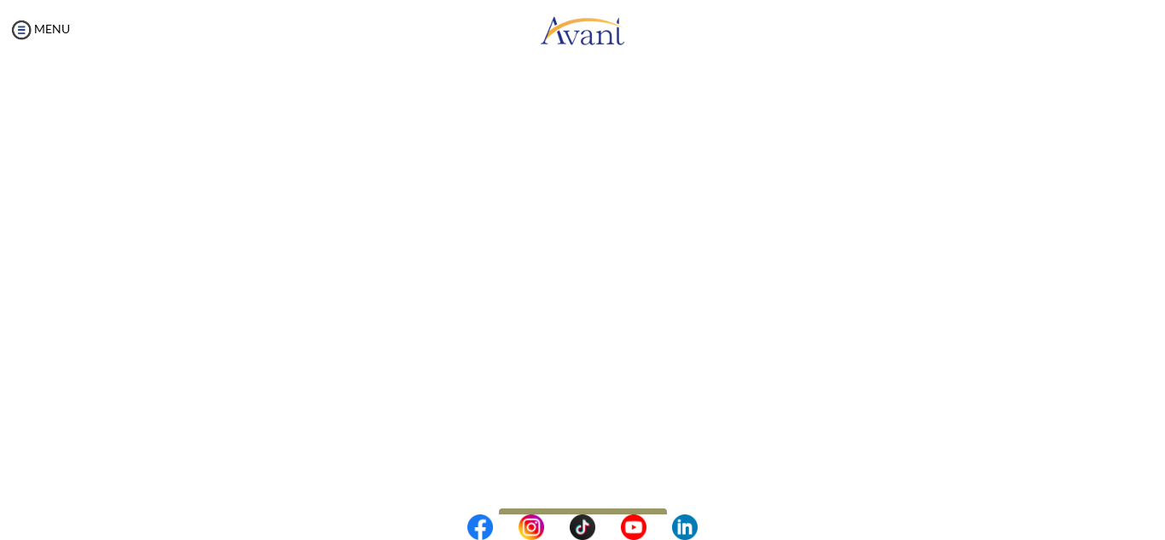
scroll to position [481, 0]
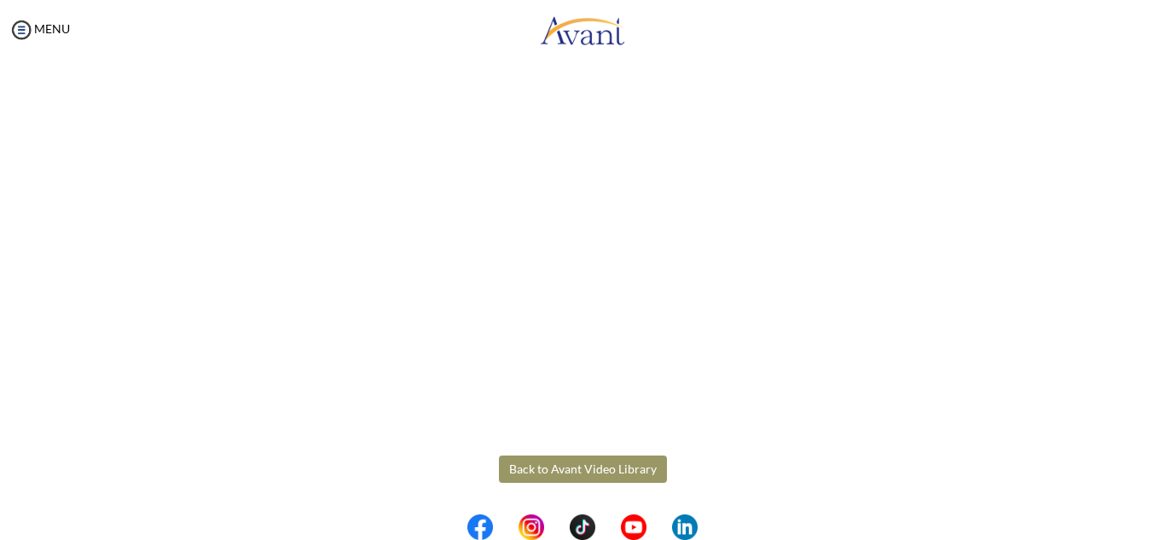
click at [583, 473] on body "Maintenance break. Please come back in 2 hours. MENU My Status What is the next…" at bounding box center [582, 270] width 1165 height 540
click at [592, 473] on button "Back to Avant Video Library" at bounding box center [583, 468] width 168 height 27
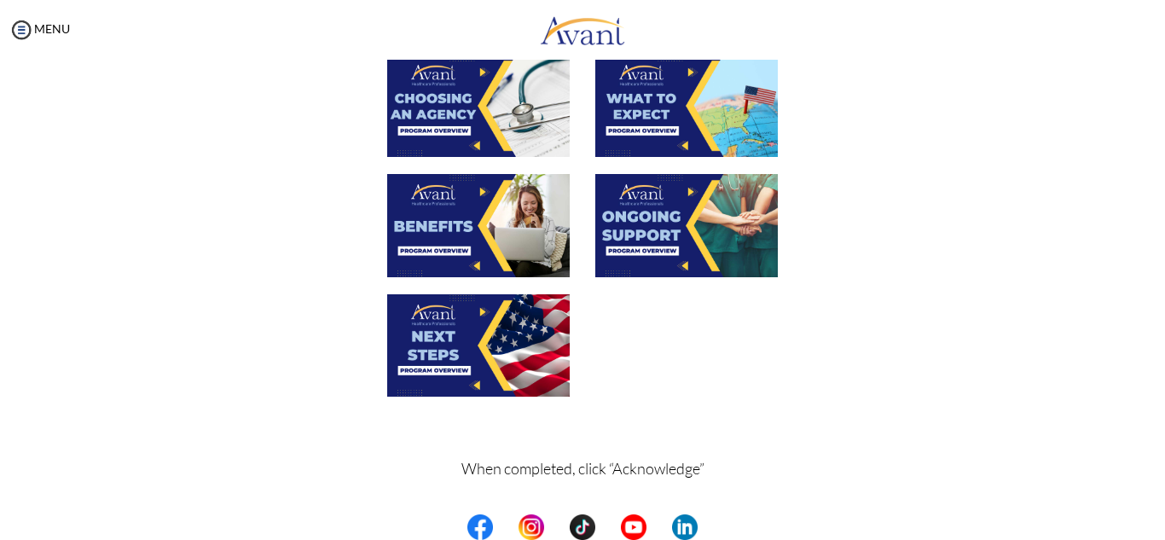
scroll to position [588, 0]
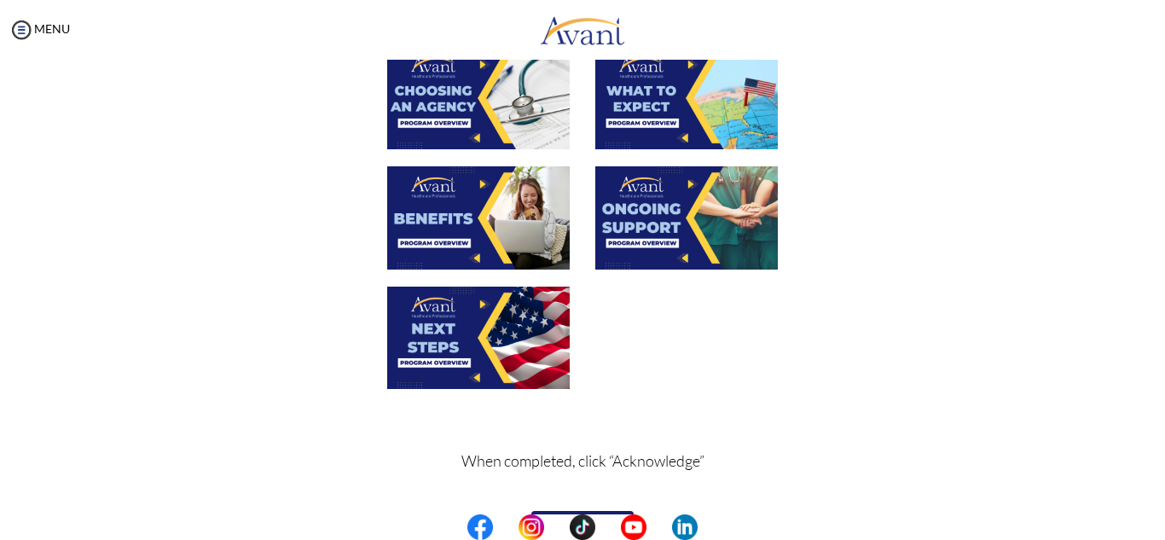
click at [488, 354] on img at bounding box center [478, 338] width 183 height 102
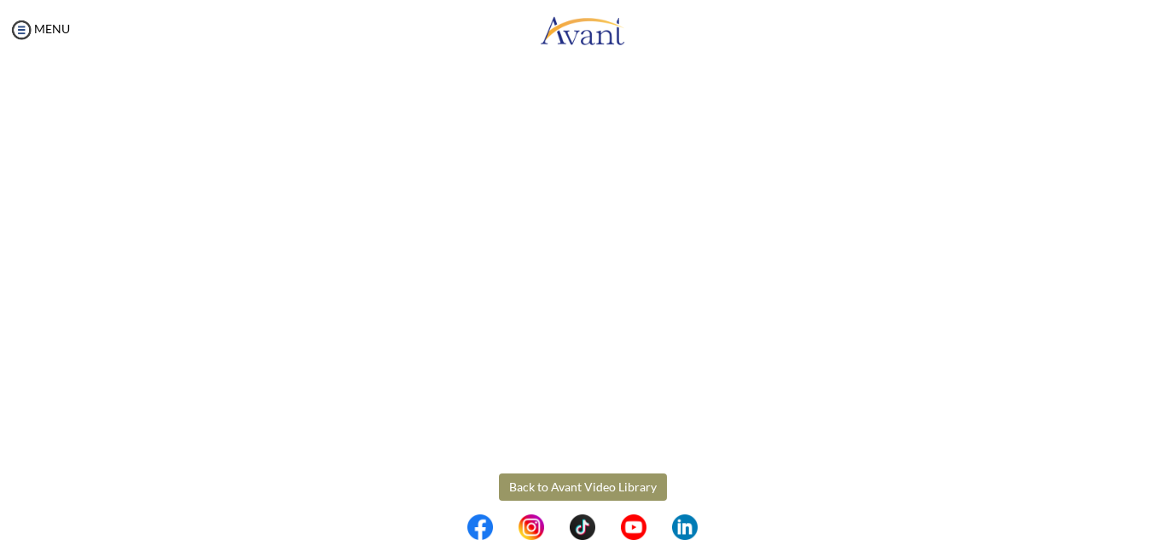
scroll to position [481, 0]
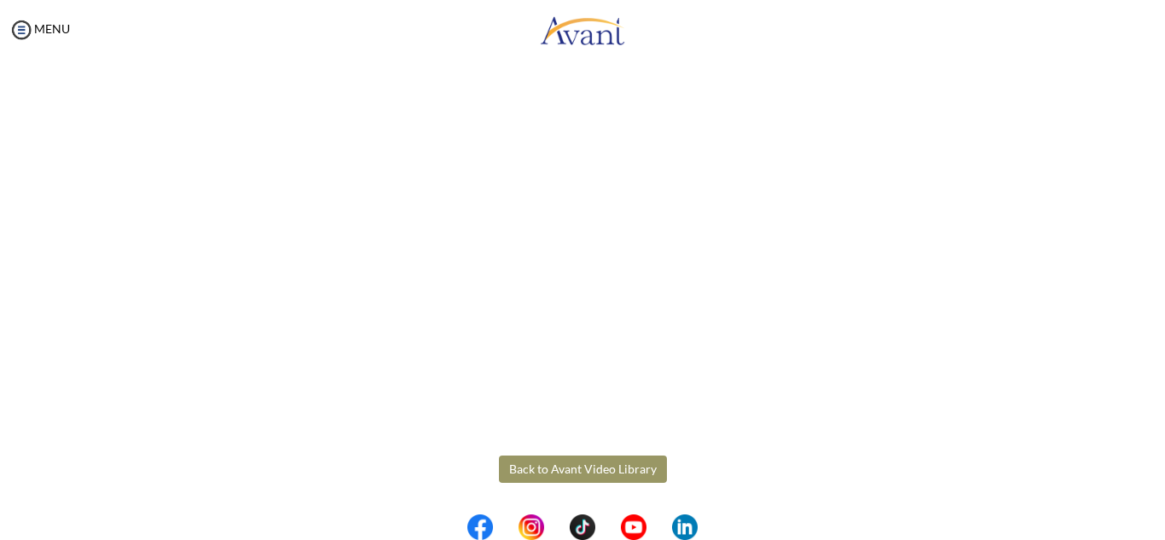
click at [603, 472] on body "Maintenance break. Please come back in 2 hours. MENU My Status What is the next…" at bounding box center [582, 270] width 1165 height 540
click at [611, 463] on button "Back to Avant Video Library" at bounding box center [583, 468] width 168 height 27
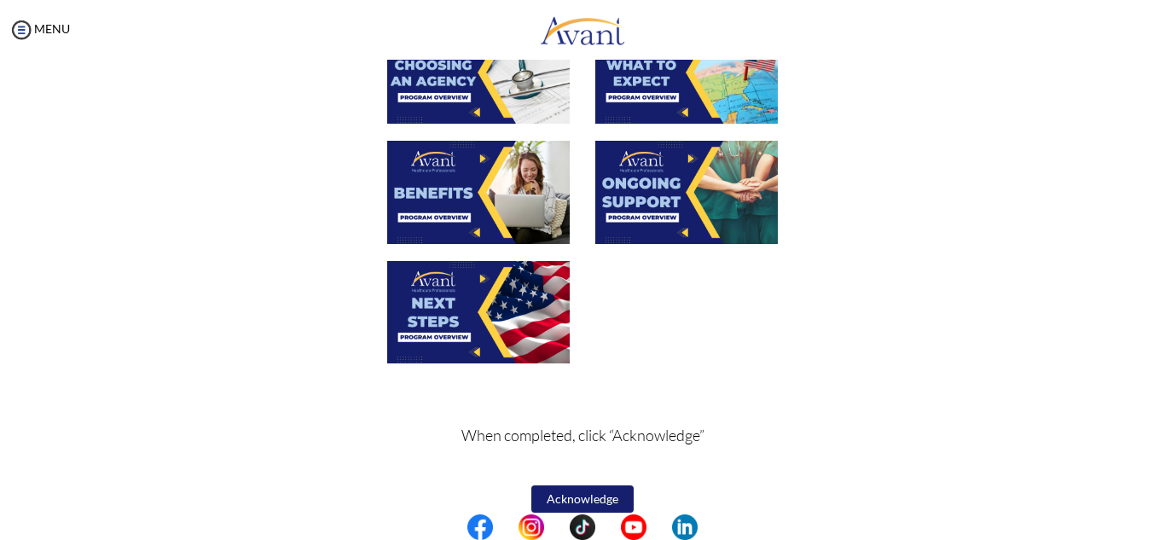
scroll to position [633, 0]
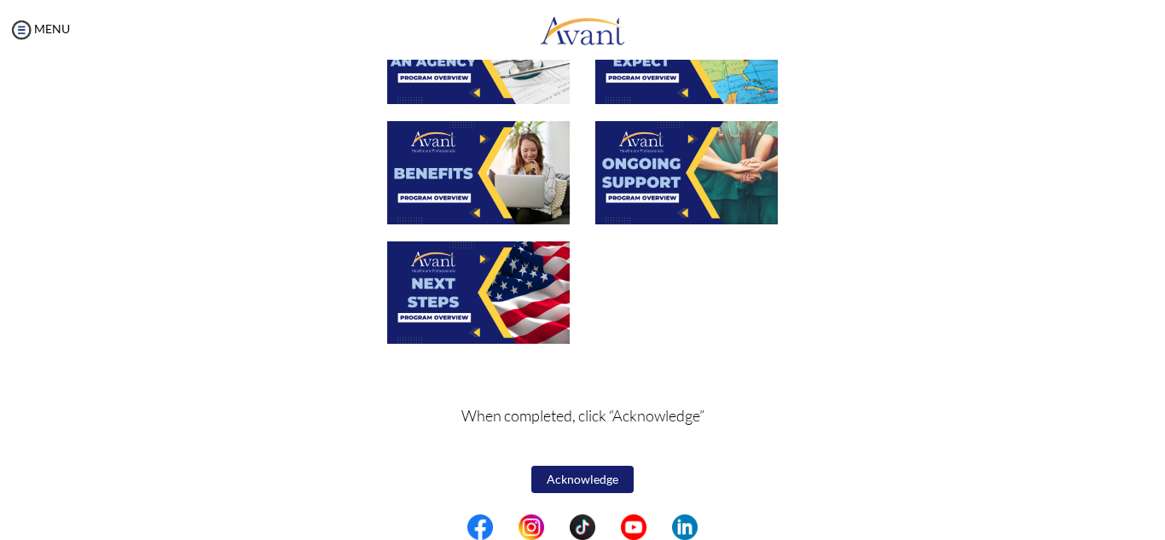
click at [565, 478] on button "Acknowledge" at bounding box center [582, 479] width 102 height 27
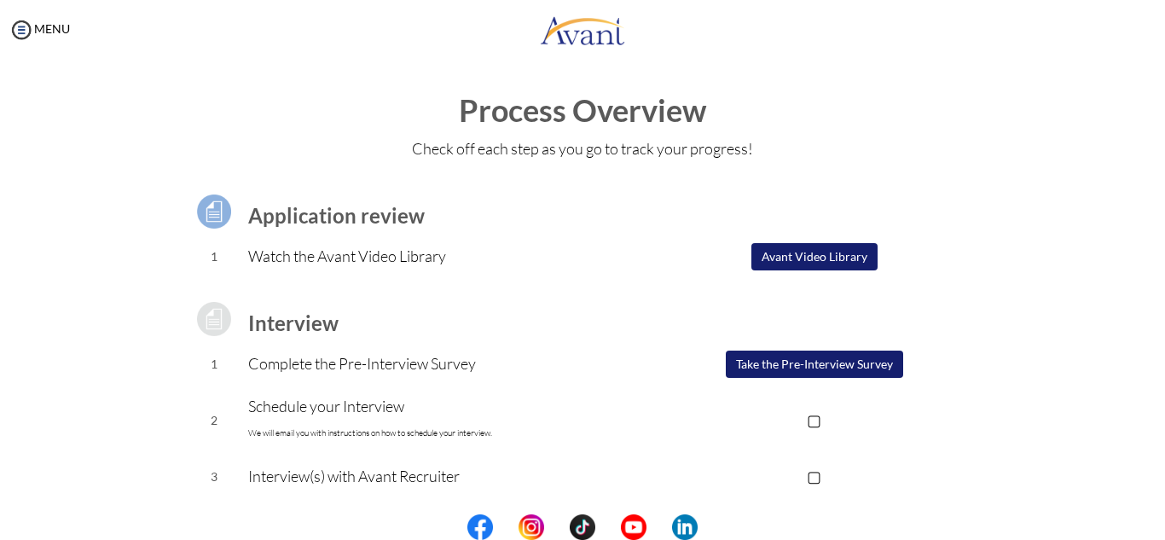
click at [823, 368] on button "Take the Pre-Interview Survey" at bounding box center [814, 364] width 177 height 27
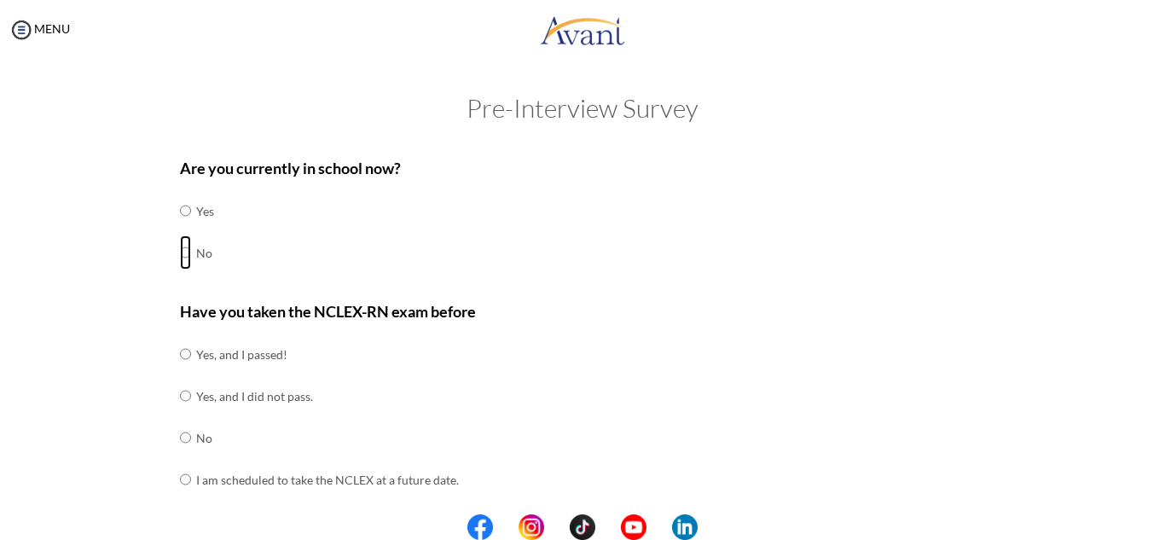
click at [180, 252] on input "radio" at bounding box center [185, 252] width 11 height 34
radio input "true"
click at [180, 394] on input "radio" at bounding box center [185, 396] width 11 height 34
radio input "true"
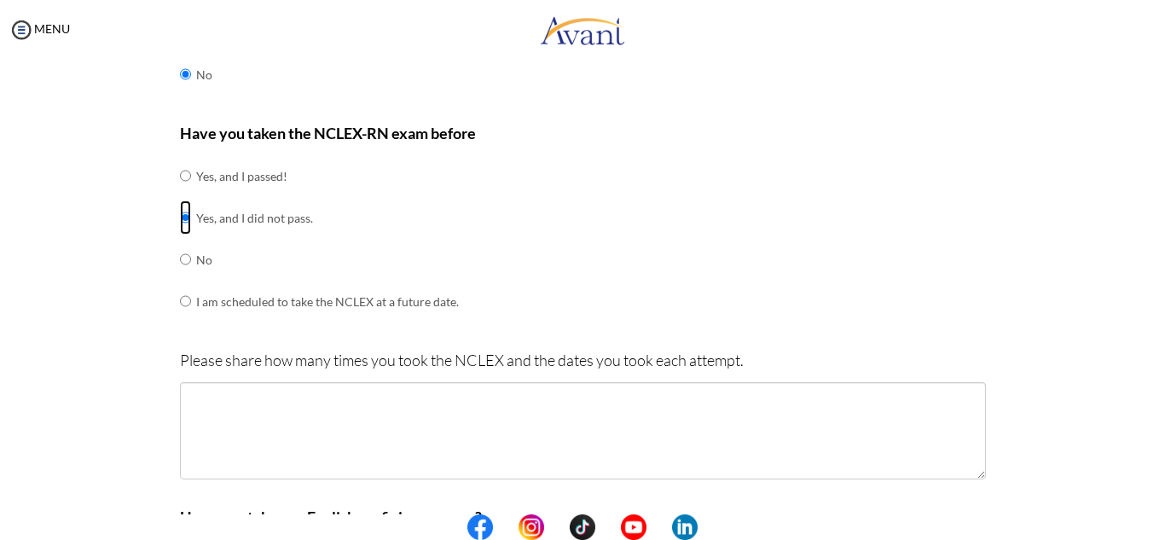
scroll to position [183, 0]
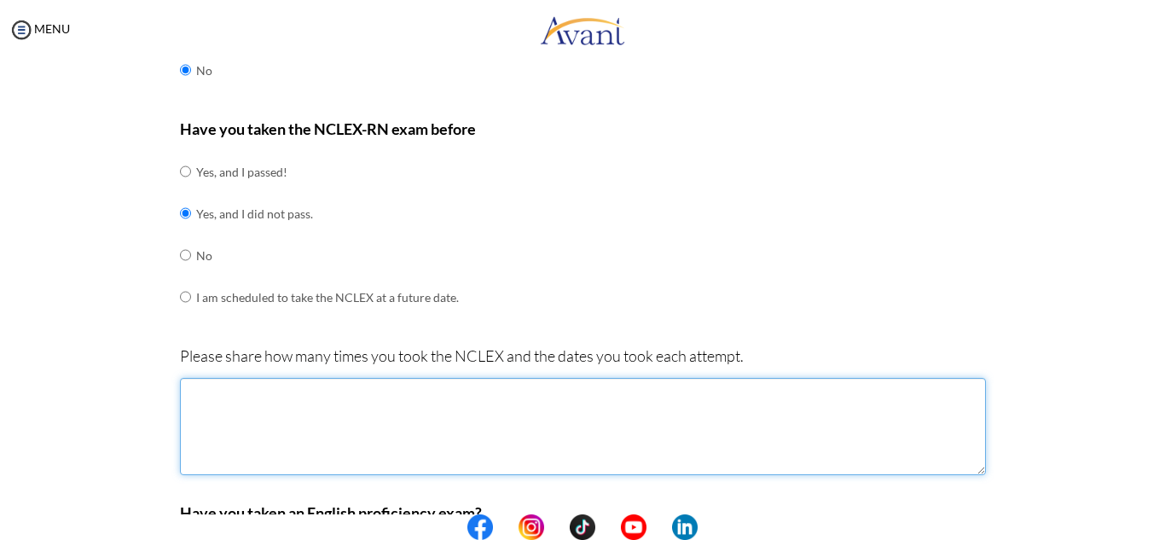
click at [192, 429] on textarea at bounding box center [583, 426] width 806 height 97
type textarea "o"
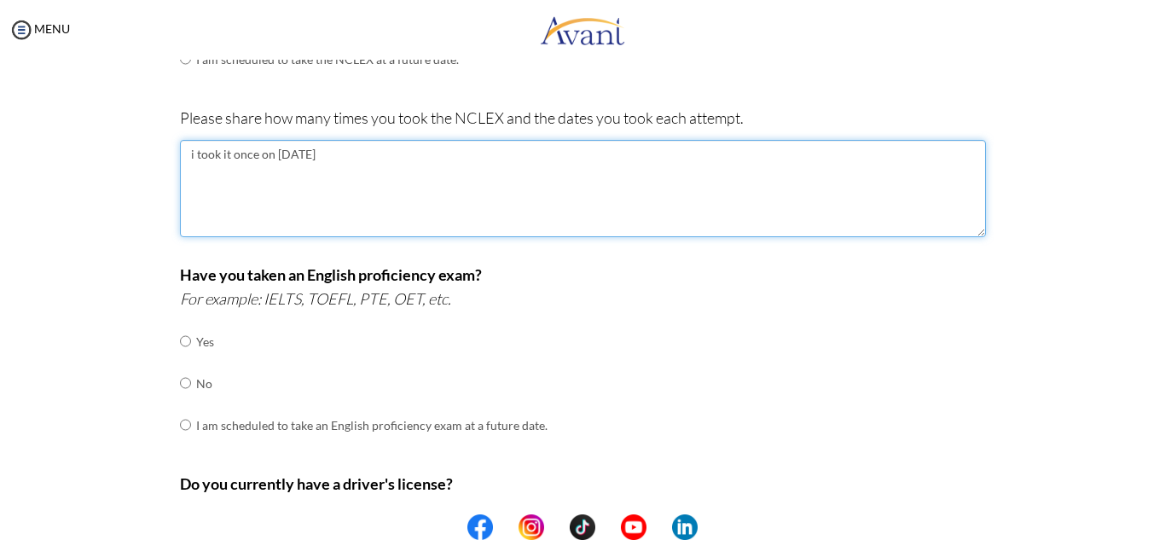
scroll to position [465, 0]
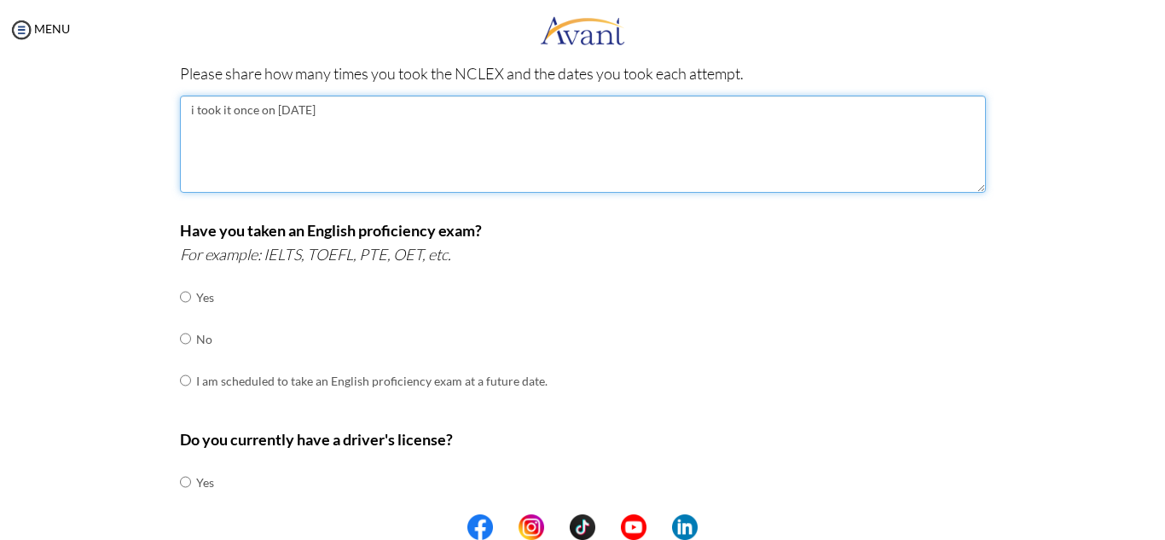
type textarea "i took it once on [DATE]"
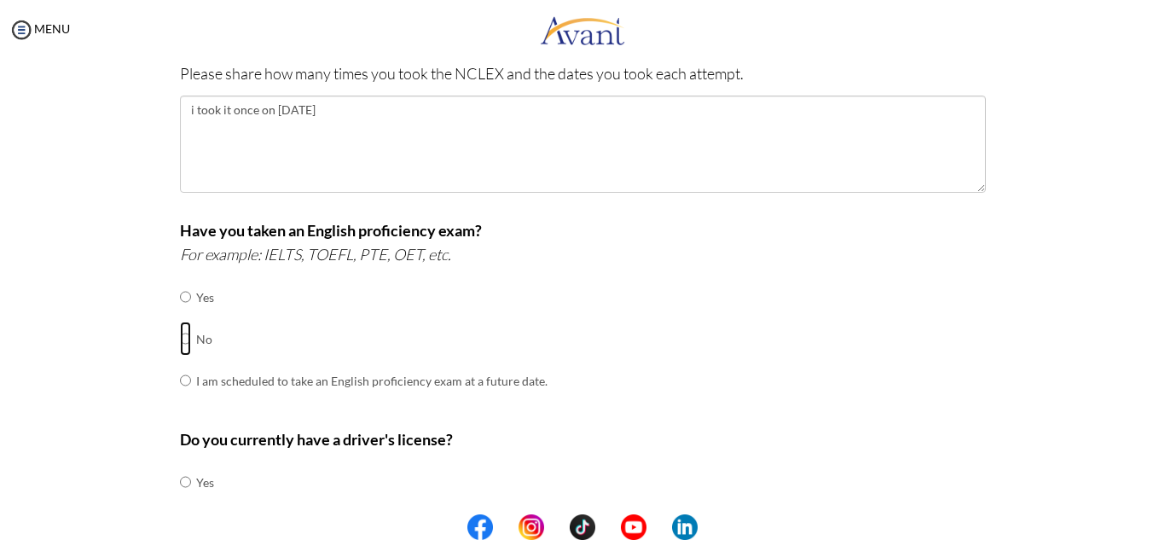
click at [180, 336] on input "radio" at bounding box center [185, 339] width 11 height 34
radio input "true"
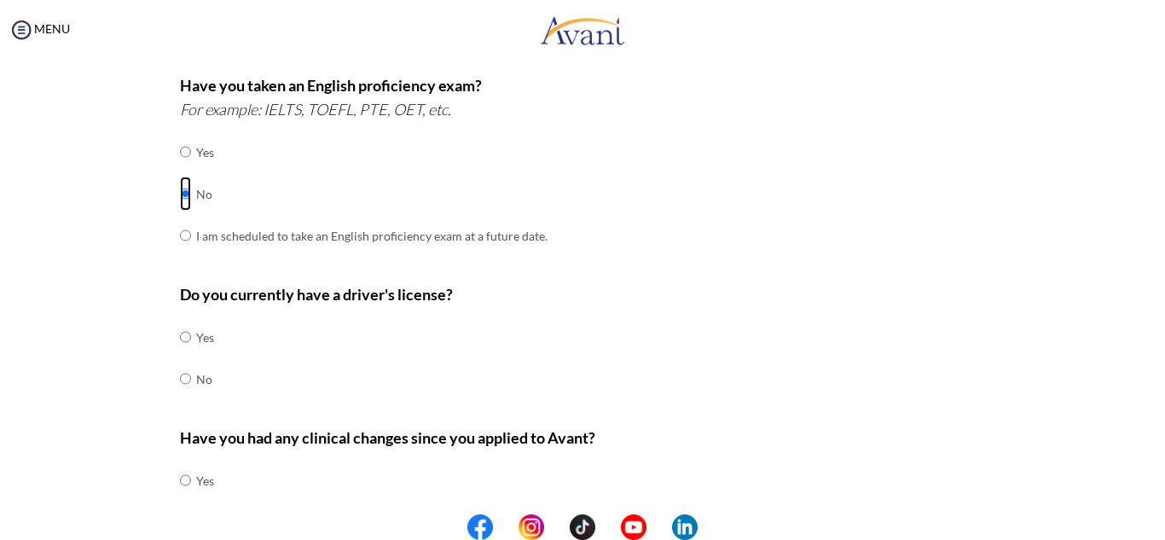
scroll to position [622, 0]
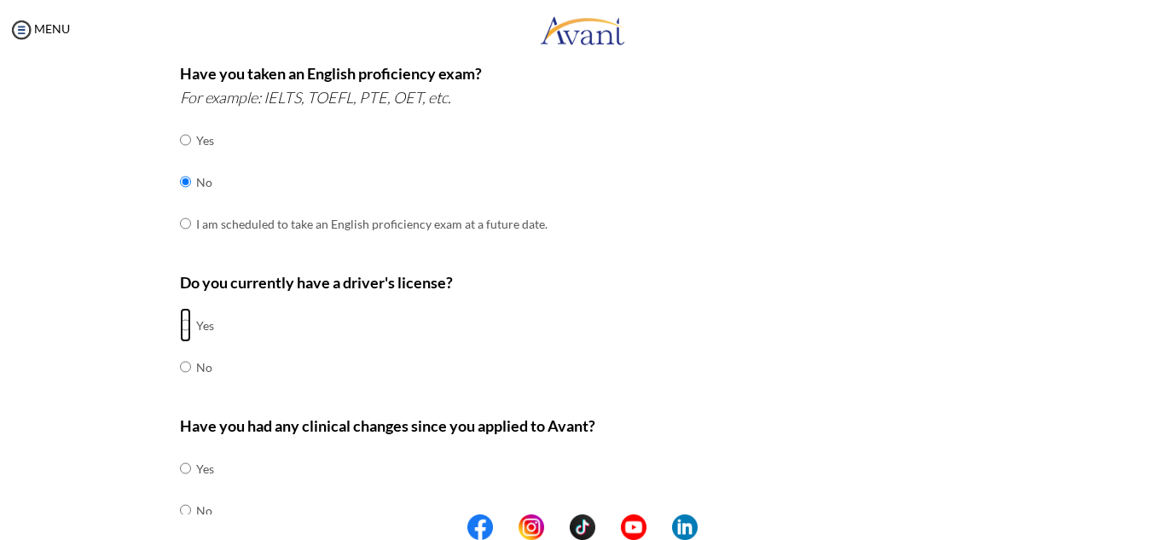
click at [180, 323] on input "radio" at bounding box center [185, 325] width 11 height 34
radio input "true"
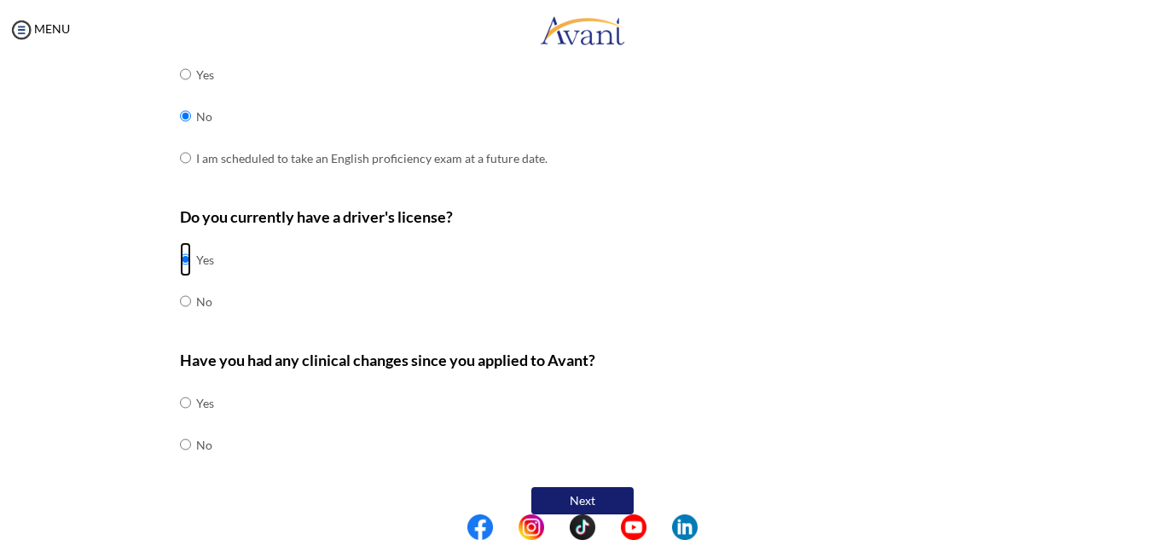
scroll to position [709, 0]
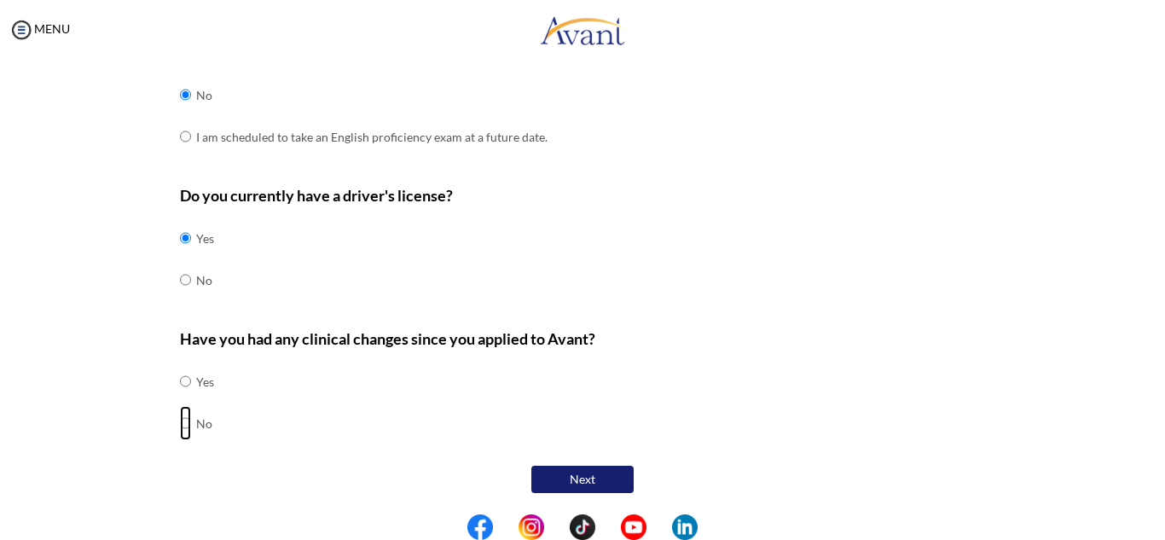
click at [180, 421] on input "radio" at bounding box center [185, 423] width 11 height 34
radio input "true"
click at [586, 471] on button "Next" at bounding box center [582, 479] width 102 height 27
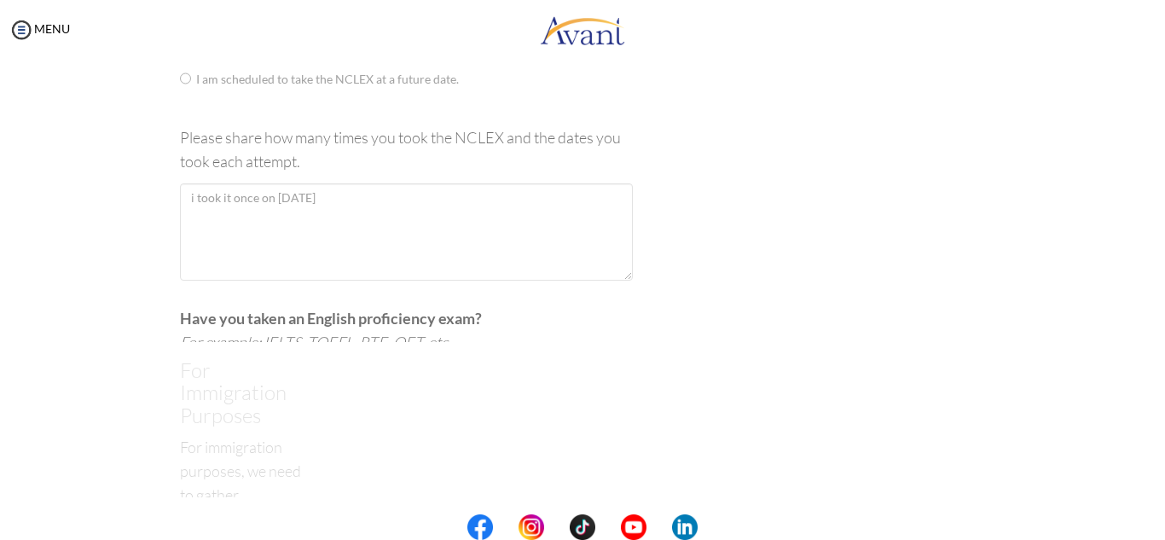
scroll to position [34, 0]
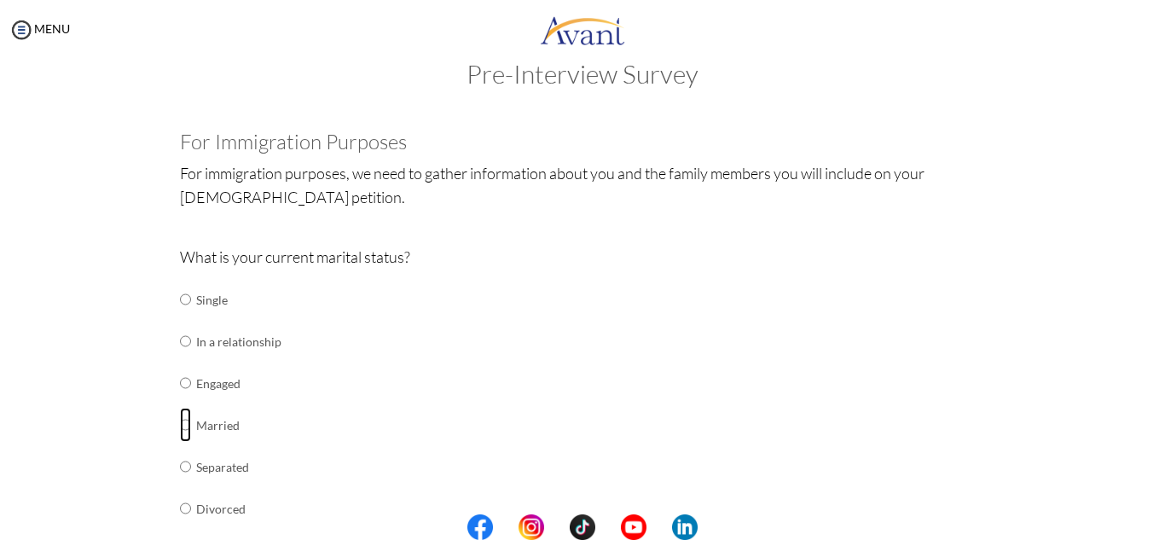
click at [180, 427] on input "radio" at bounding box center [185, 425] width 11 height 34
radio input "true"
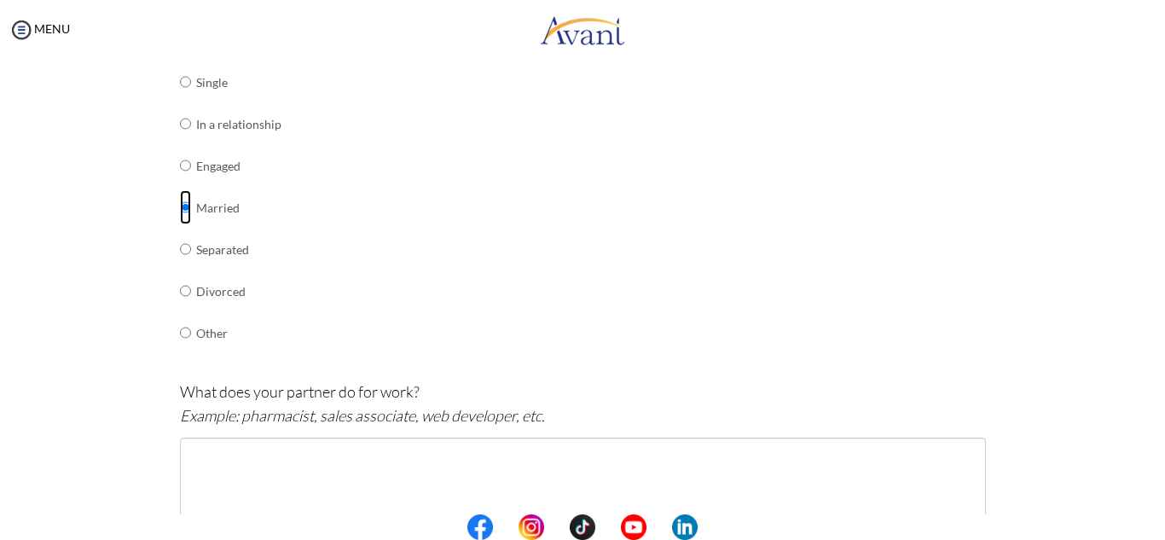
scroll to position [290, 0]
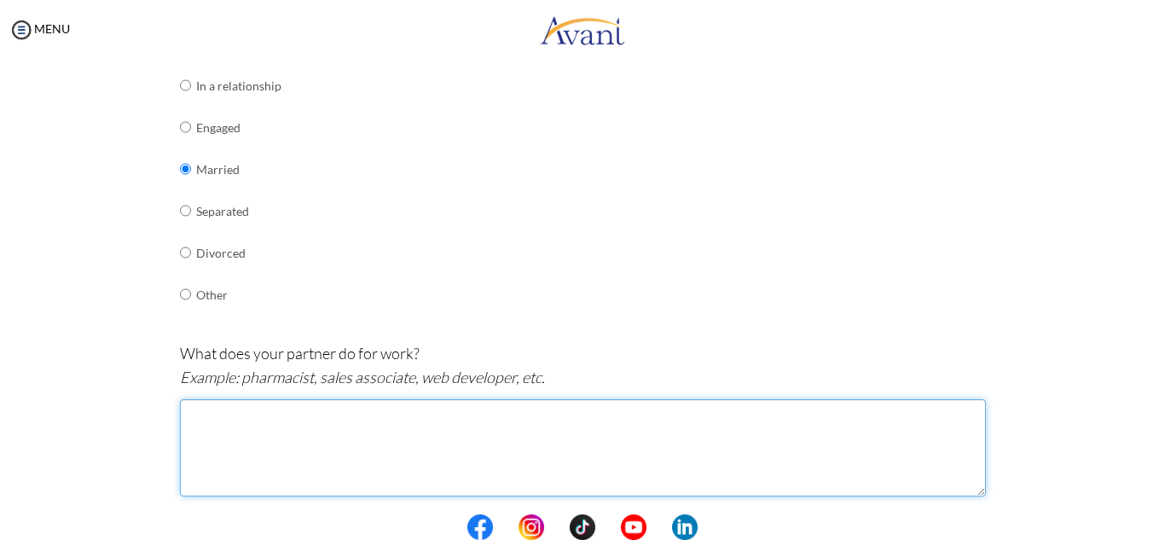
click at [193, 434] on textarea at bounding box center [583, 447] width 806 height 97
drag, startPoint x: 199, startPoint y: 414, endPoint x: 167, endPoint y: 434, distance: 37.2
click at [182, 423] on textarea "shes a nurse" at bounding box center [583, 447] width 806 height 97
click at [205, 421] on textarea "shes a nurse" at bounding box center [583, 447] width 806 height 97
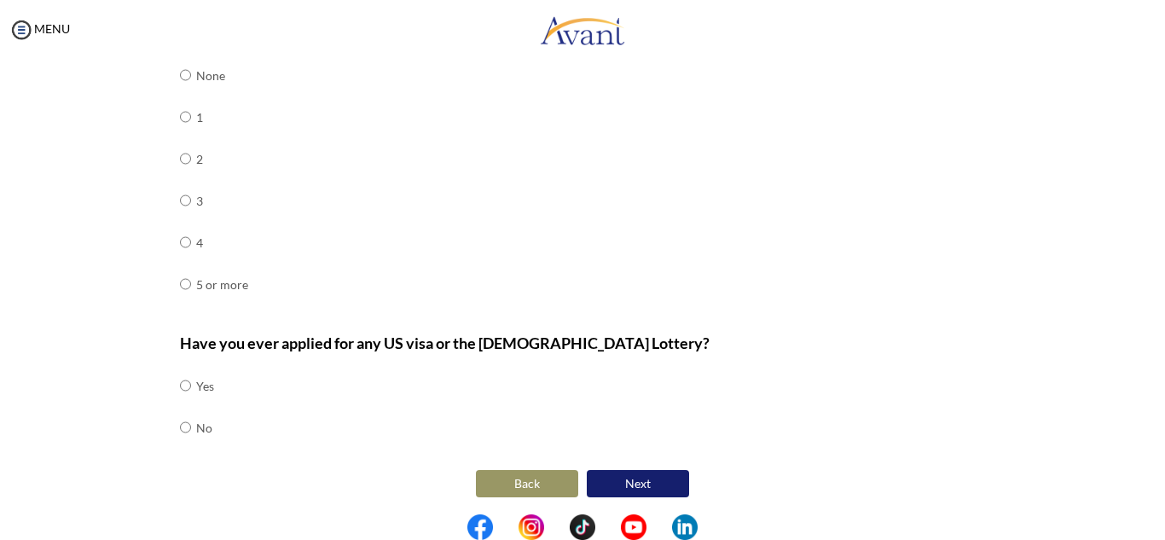
scroll to position [796, 0]
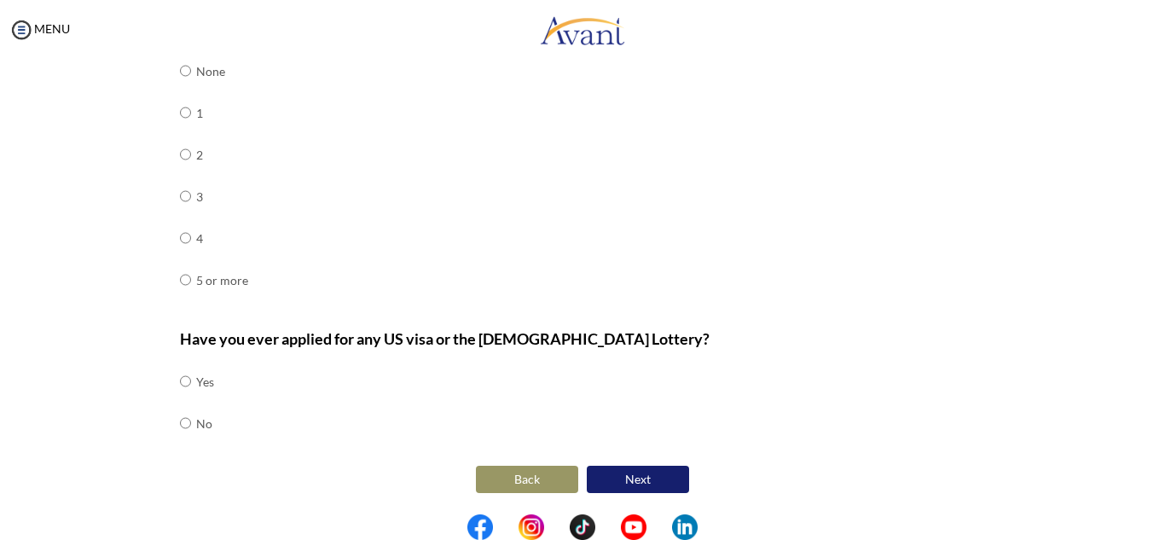
type textarea "she's a nurse"
click at [530, 472] on button "Back" at bounding box center [527, 479] width 102 height 27
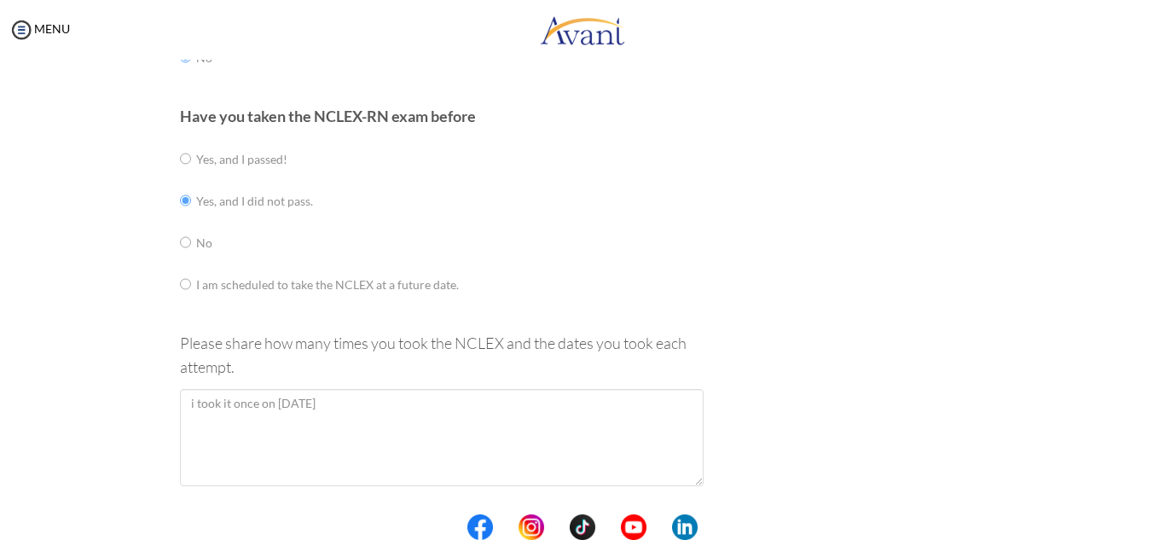
scroll to position [186, 0]
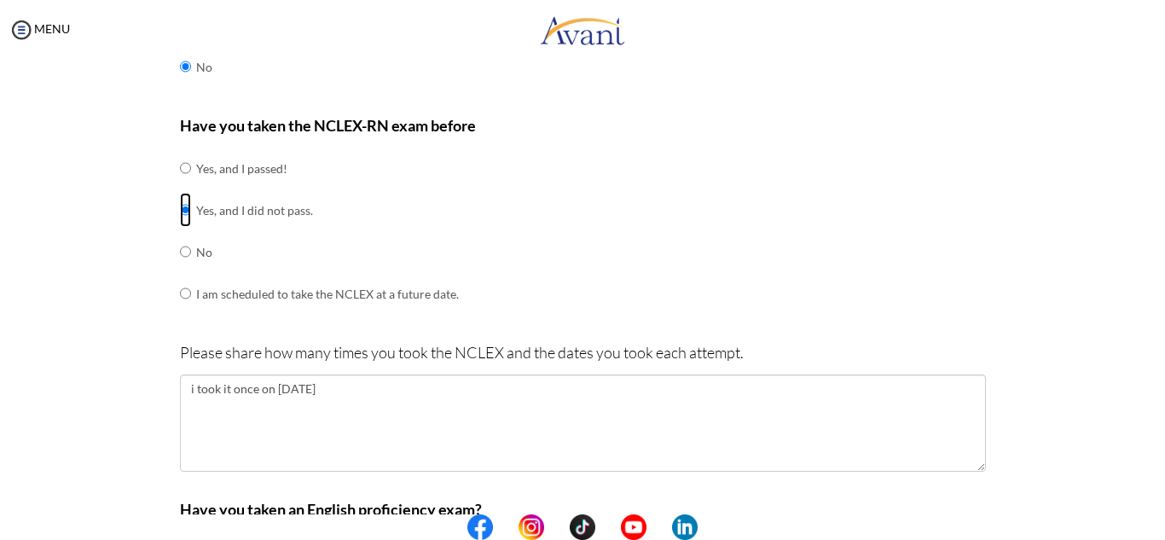
click at [180, 206] on input "radio" at bounding box center [185, 210] width 11 height 34
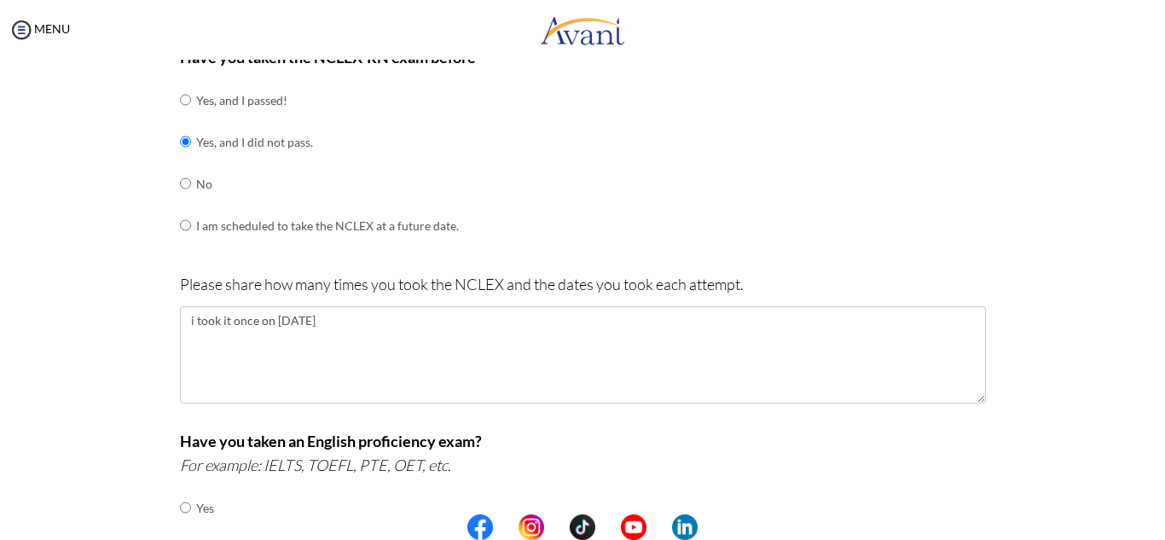
scroll to position [0, 0]
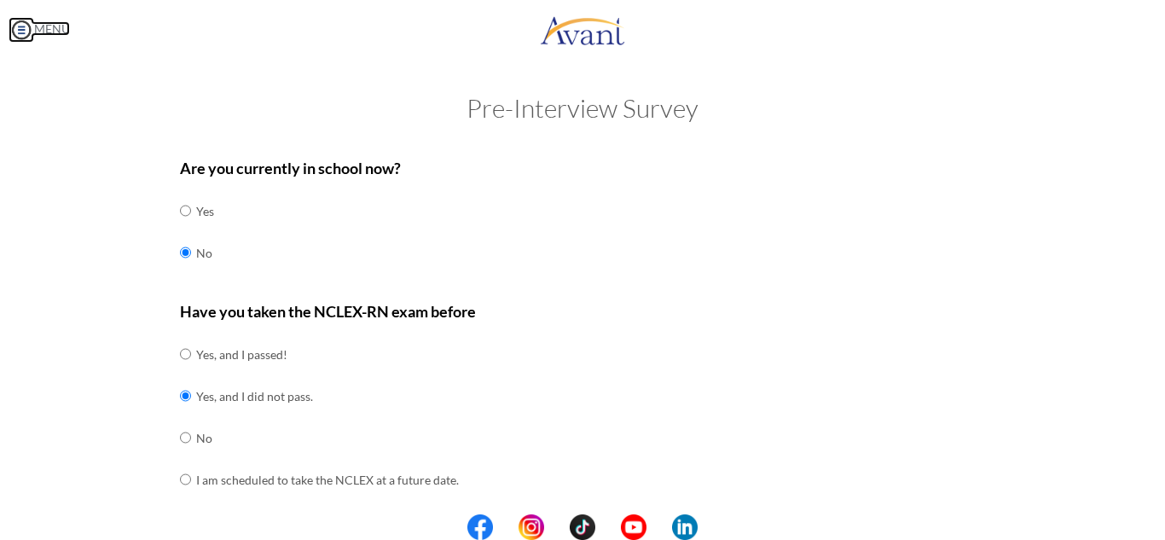
click at [28, 30] on img at bounding box center [22, 30] width 26 height 26
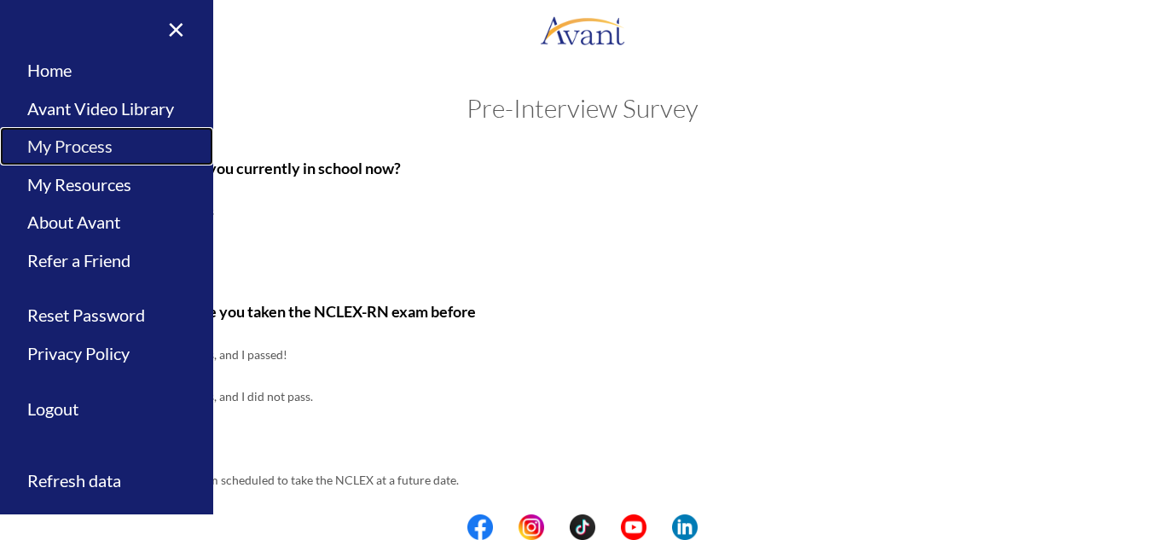
click at [84, 151] on link "My Process" at bounding box center [106, 146] width 213 height 38
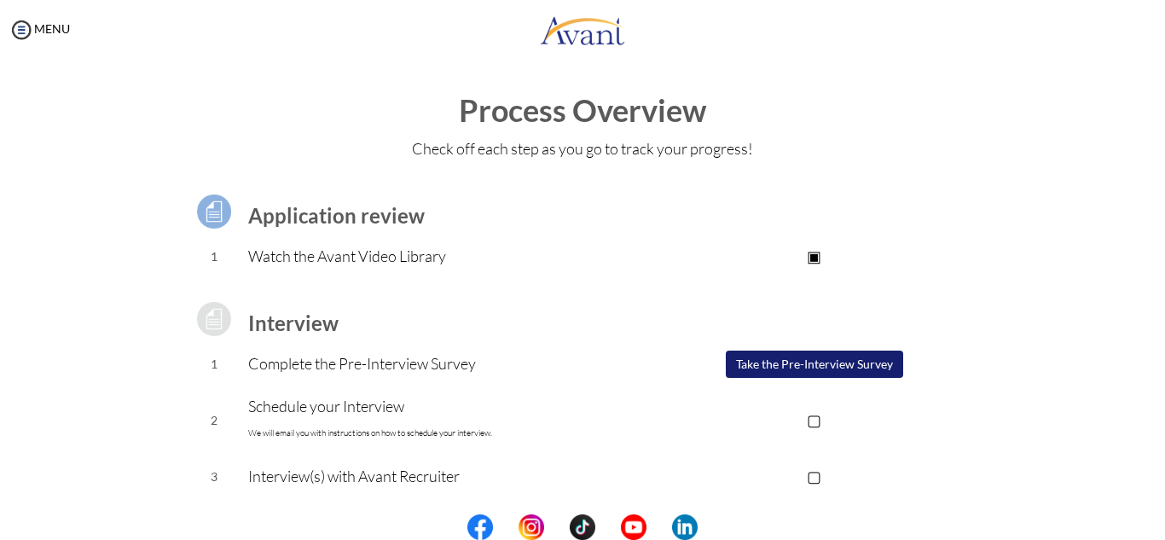
click at [814, 419] on p "▢" at bounding box center [814, 420] width 342 height 24
click at [814, 416] on p "▣" at bounding box center [814, 420] width 342 height 24
click at [874, 351] on button "Take the Pre-Interview Survey" at bounding box center [814, 364] width 177 height 27
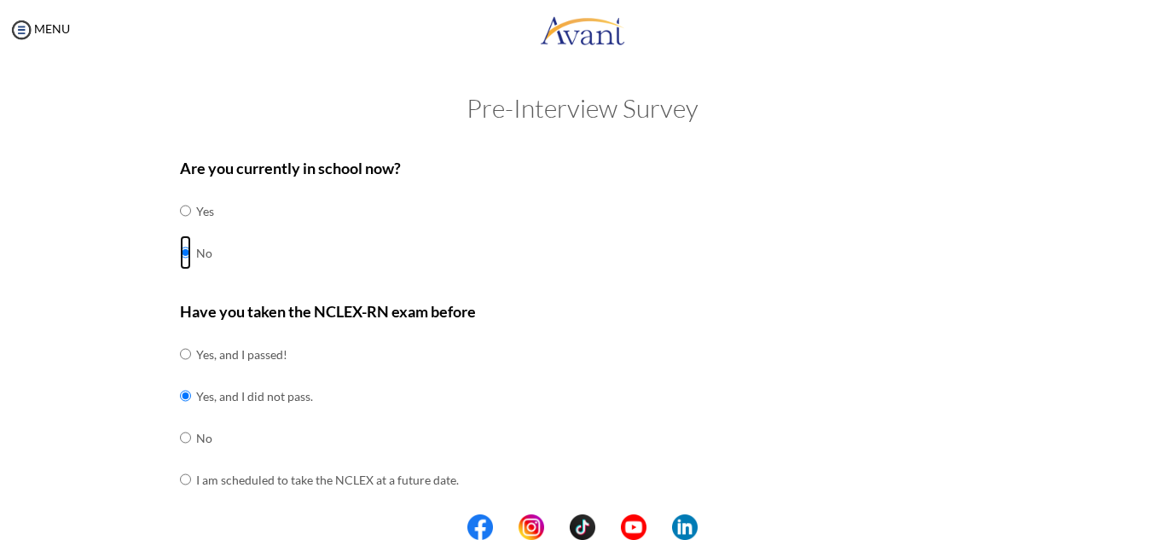
click at [180, 258] on input "radio" at bounding box center [185, 252] width 11 height 34
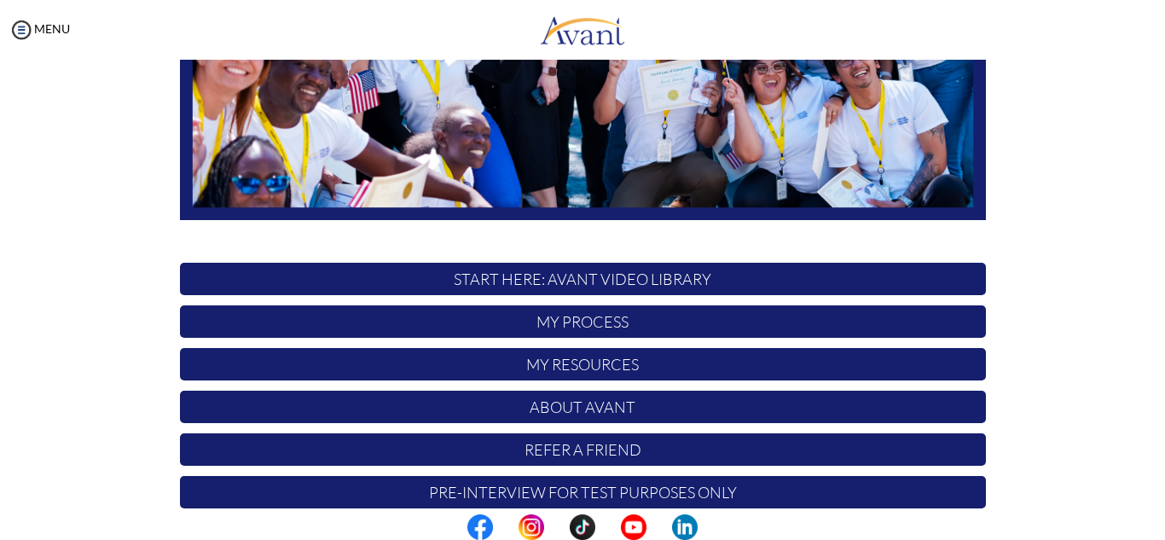
scroll to position [408, 0]
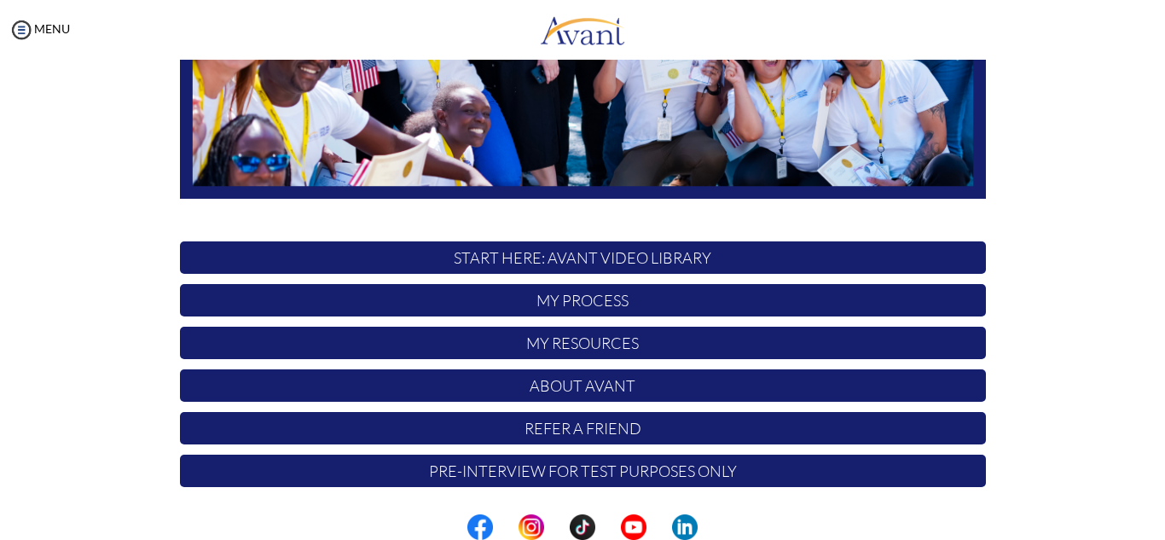
click at [569, 304] on p "My Process" at bounding box center [583, 300] width 806 height 32
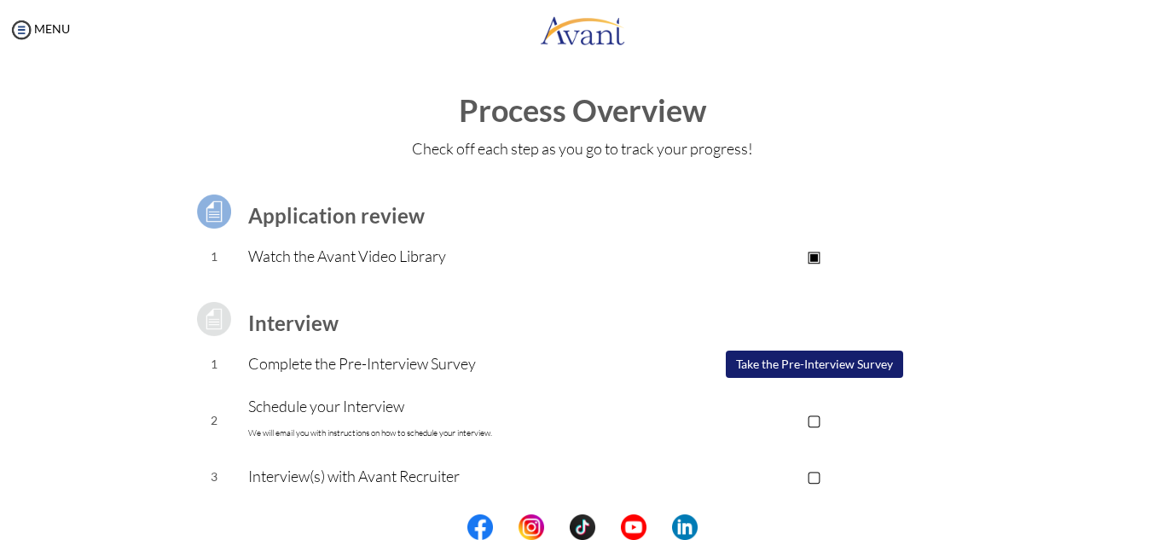
click at [809, 261] on p "▣" at bounding box center [814, 256] width 342 height 24
click at [825, 358] on button "Take the Pre-Interview Survey" at bounding box center [814, 364] width 177 height 27
